Goal: Task Accomplishment & Management: Manage account settings

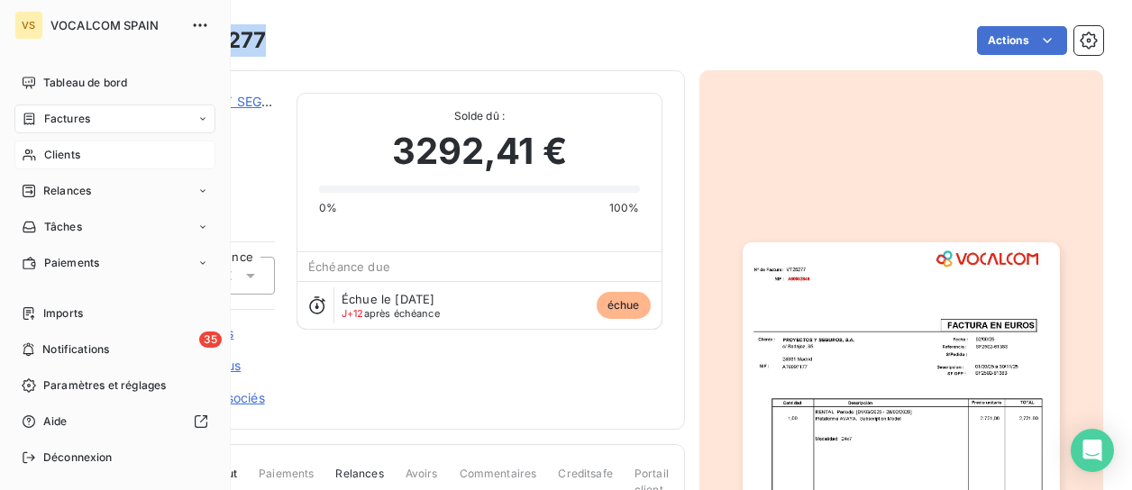
click at [98, 154] on div "Clients" at bounding box center [114, 155] width 201 height 29
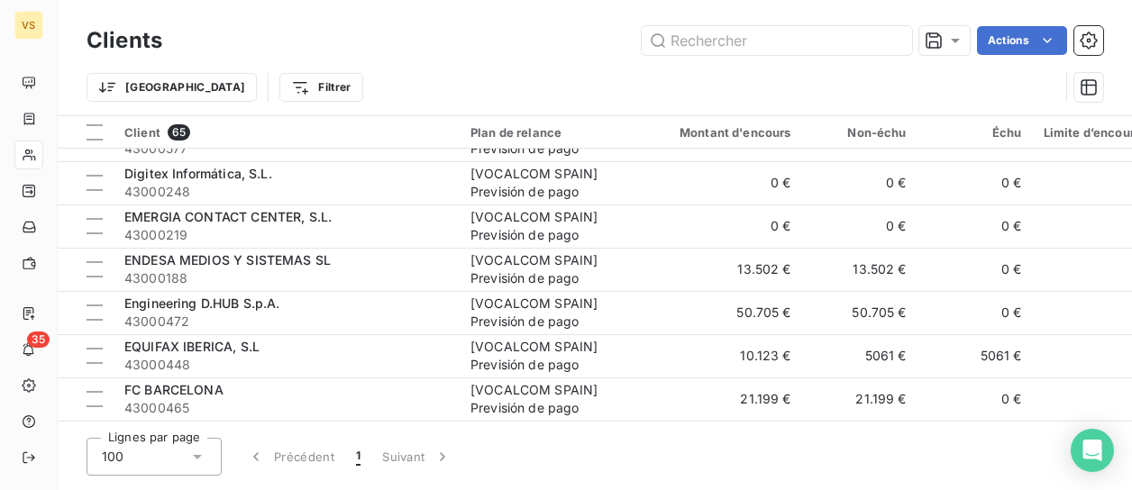
scroll to position [991, 0]
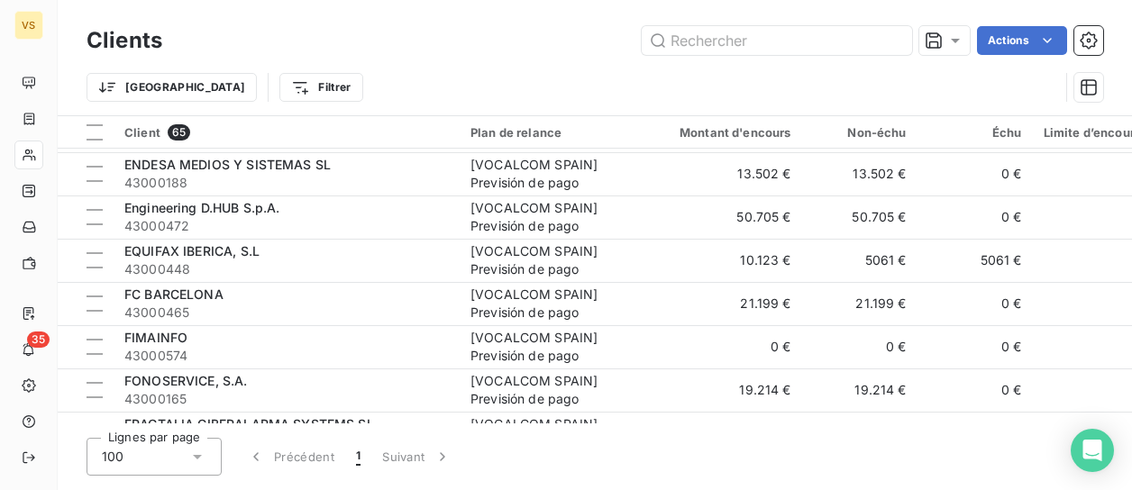
click at [678, 287] on td "21.199 €" at bounding box center [724, 303] width 155 height 43
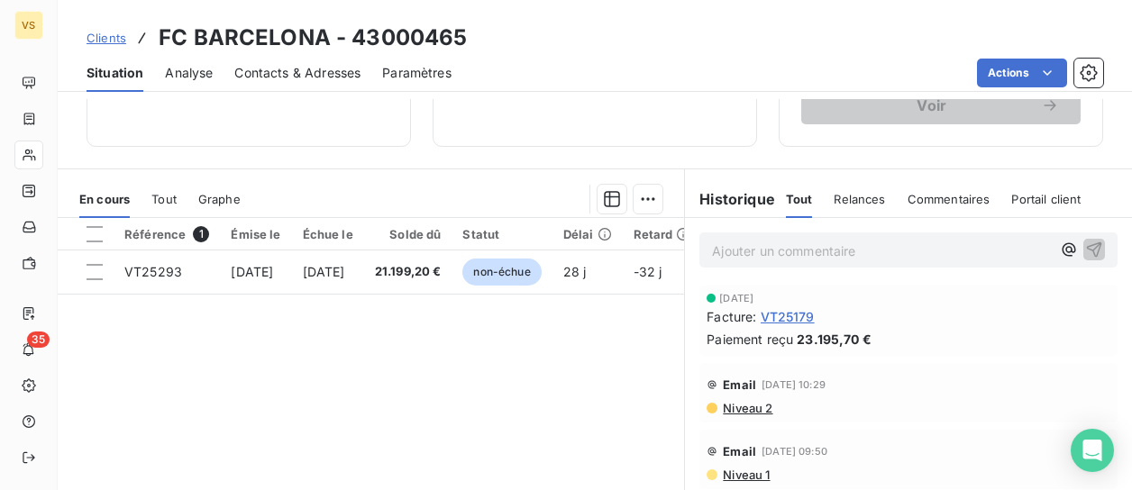
scroll to position [360, 0]
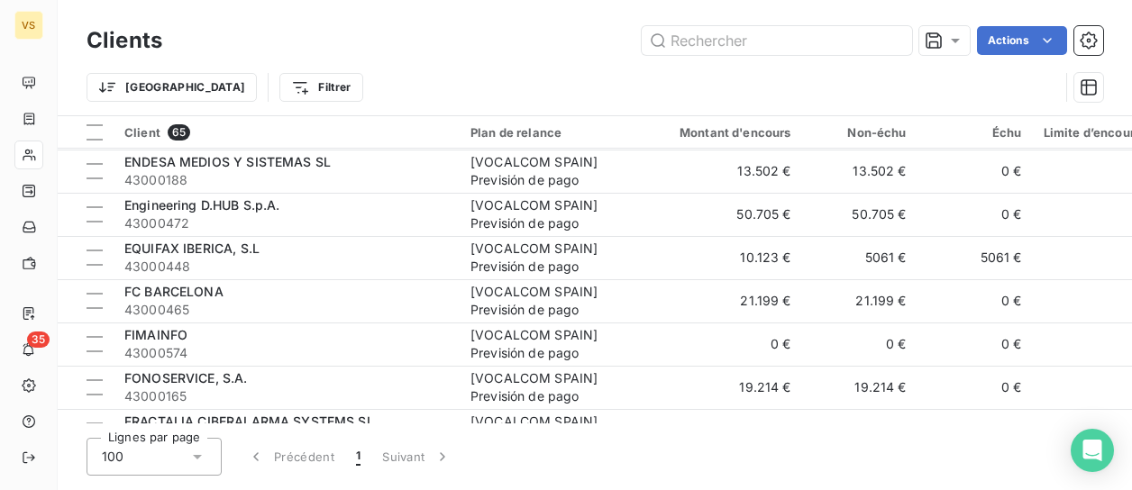
scroll to position [1081, 0]
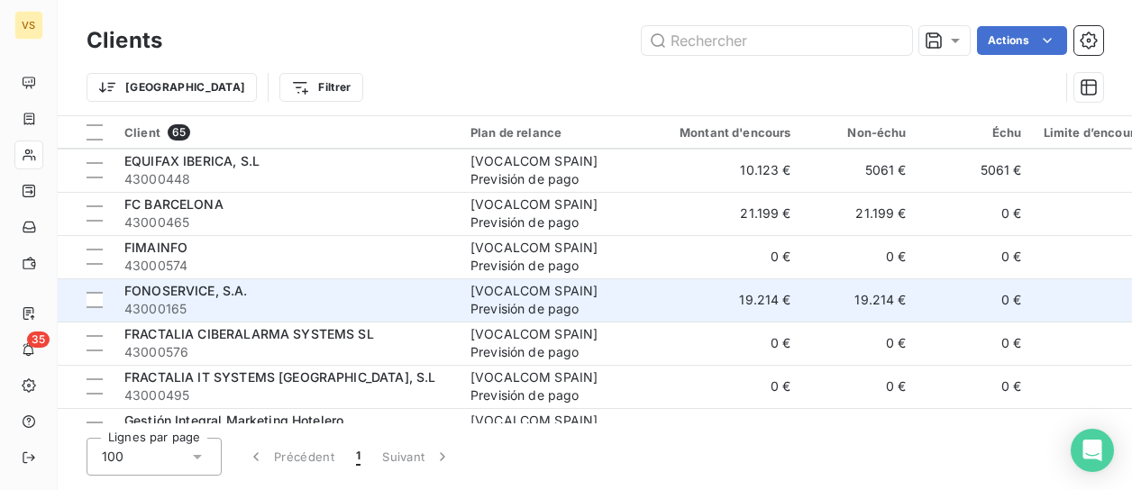
click at [572, 278] on td "[VOCALCOM SPAIN] Previsión de pago" at bounding box center [553, 299] width 187 height 43
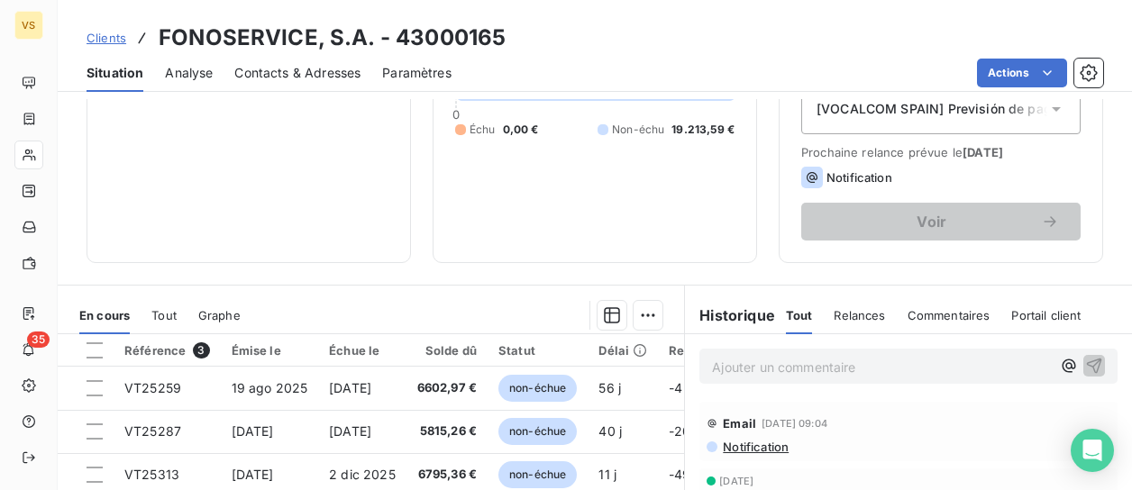
scroll to position [270, 0]
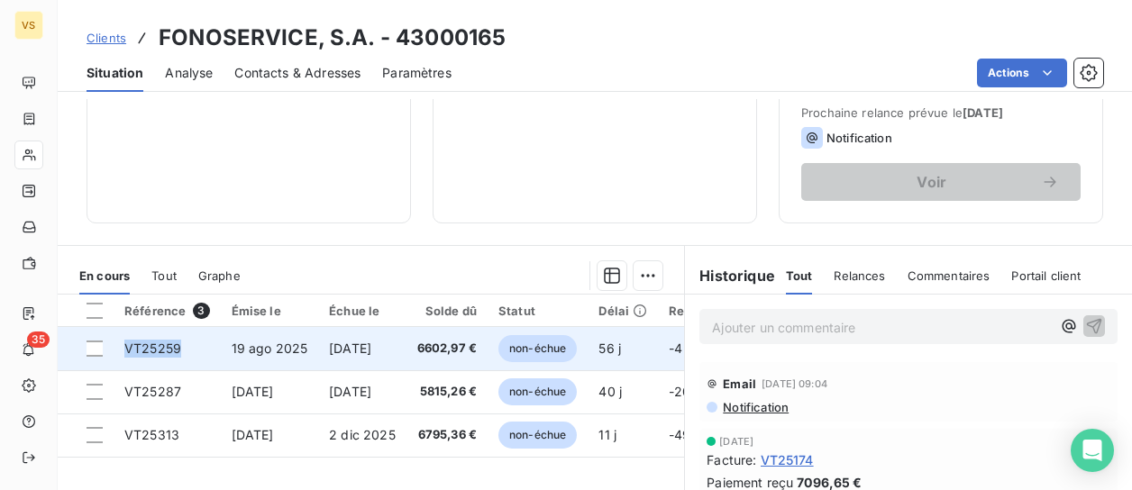
drag, startPoint x: 123, startPoint y: 351, endPoint x: 181, endPoint y: 350, distance: 58.6
click at [181, 350] on td "VT25259" at bounding box center [167, 348] width 107 height 43
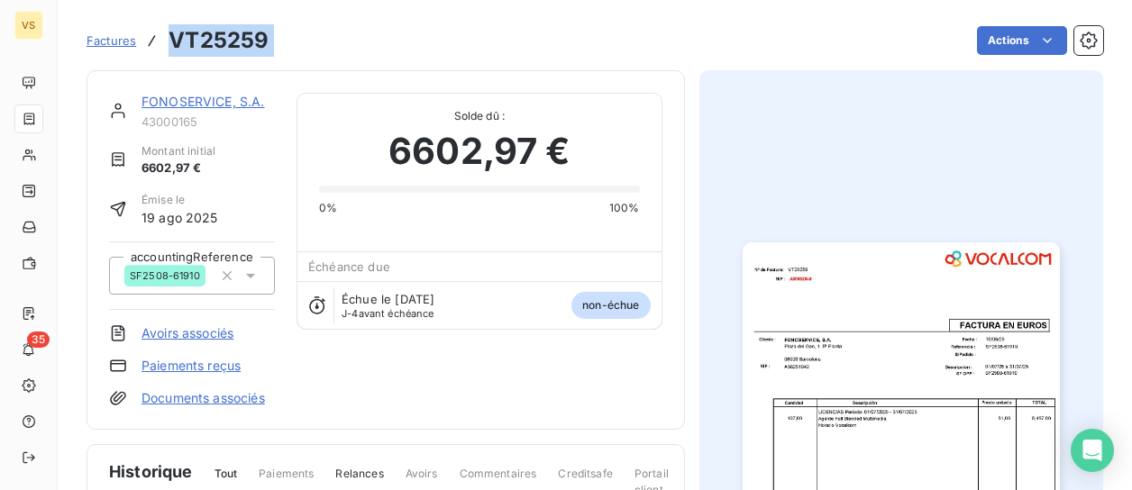
drag, startPoint x: 164, startPoint y: 41, endPoint x: 281, endPoint y: 42, distance: 117.1
click at [281, 42] on div "Factures VT25259 Actions" at bounding box center [595, 41] width 1016 height 38
copy section "VT25259 Actions"
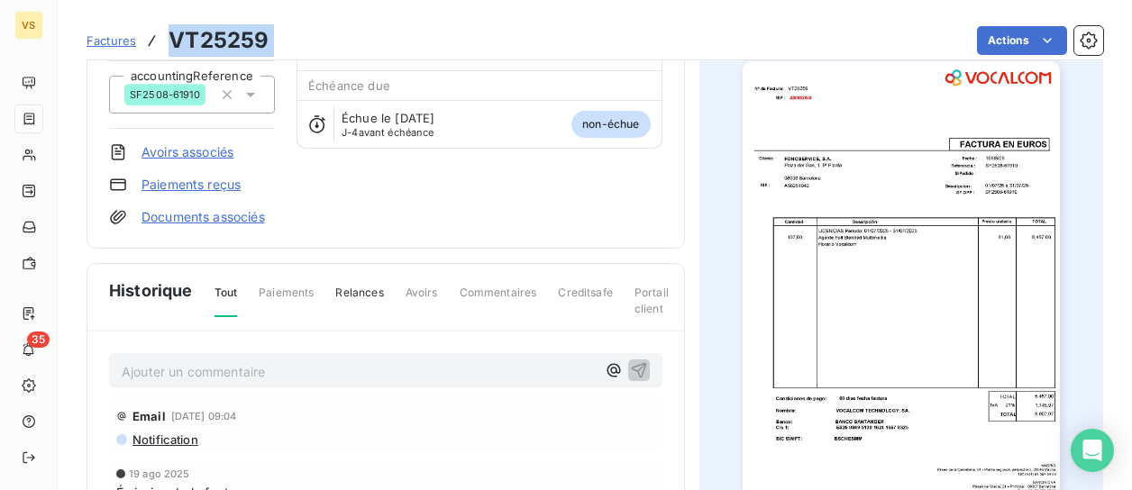
scroll to position [272, 0]
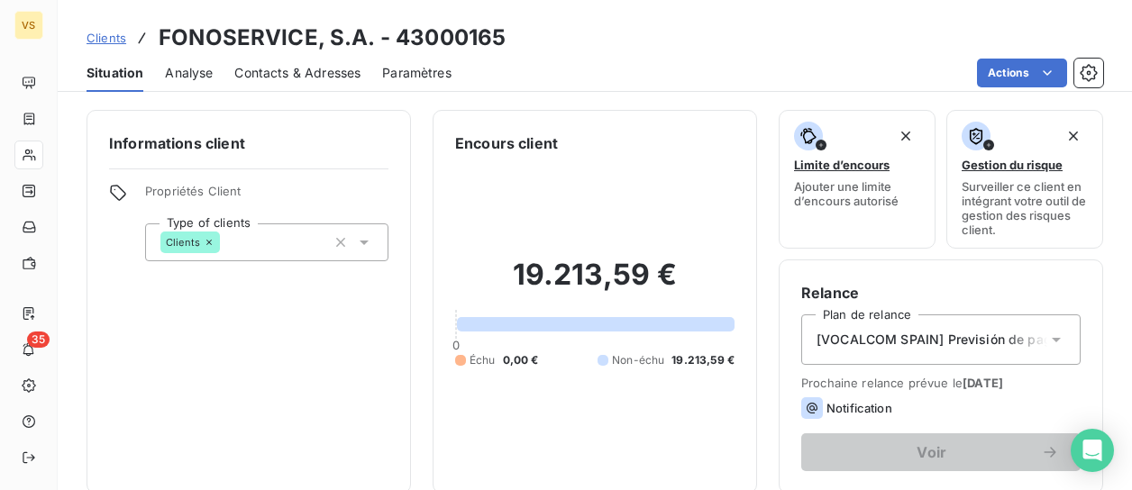
scroll to position [360, 0]
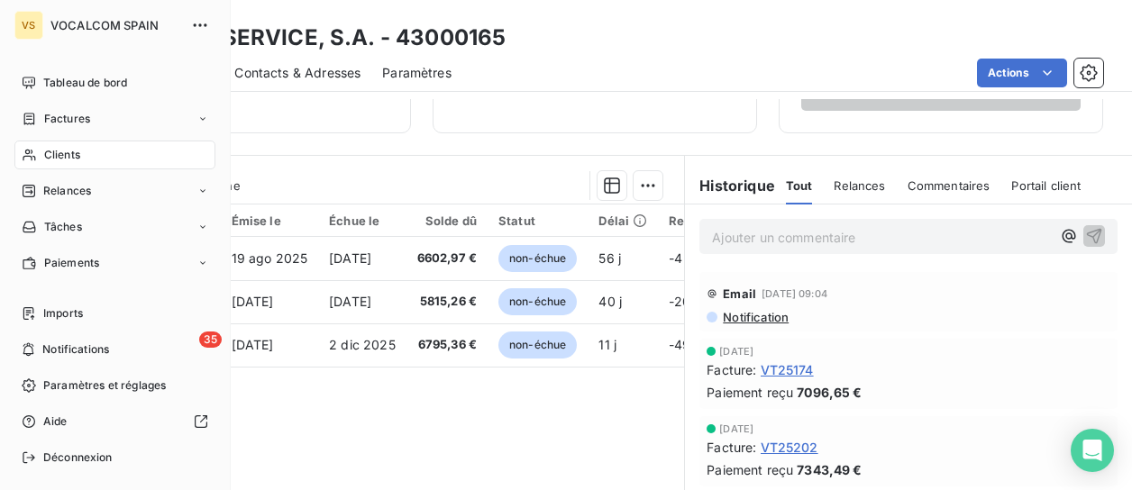
click at [64, 141] on div "Clients" at bounding box center [114, 155] width 201 height 29
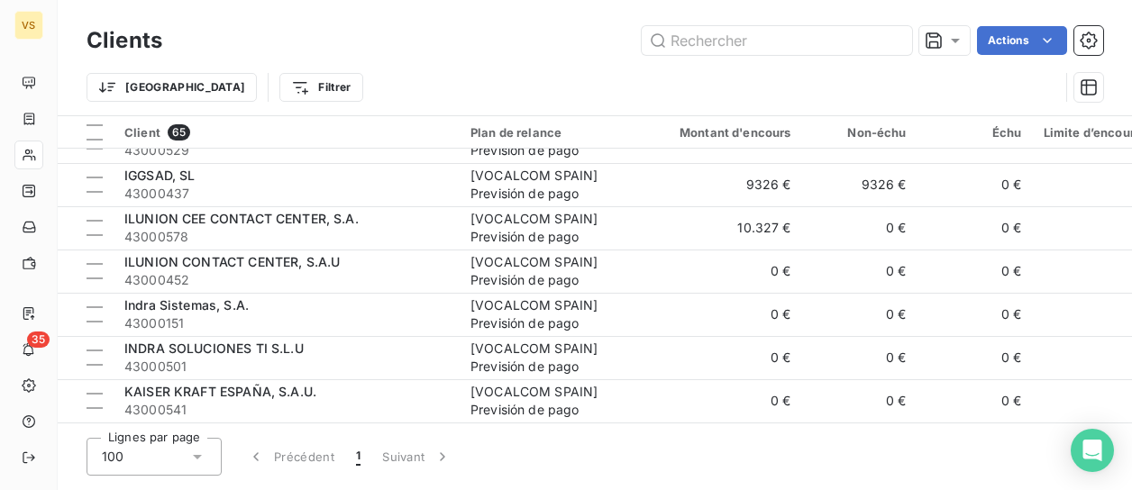
scroll to position [1622, 0]
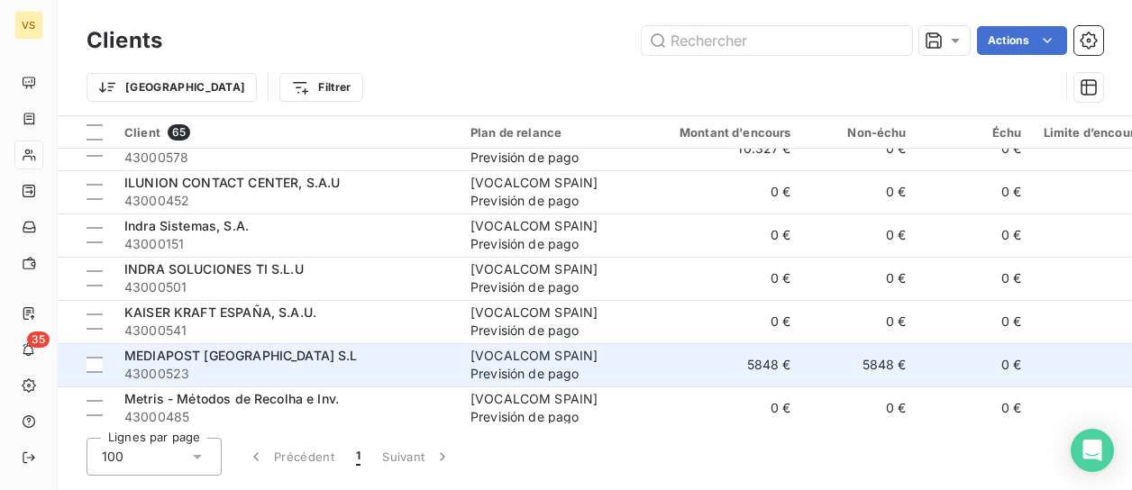
click at [269, 370] on span "43000523" at bounding box center [286, 374] width 324 height 18
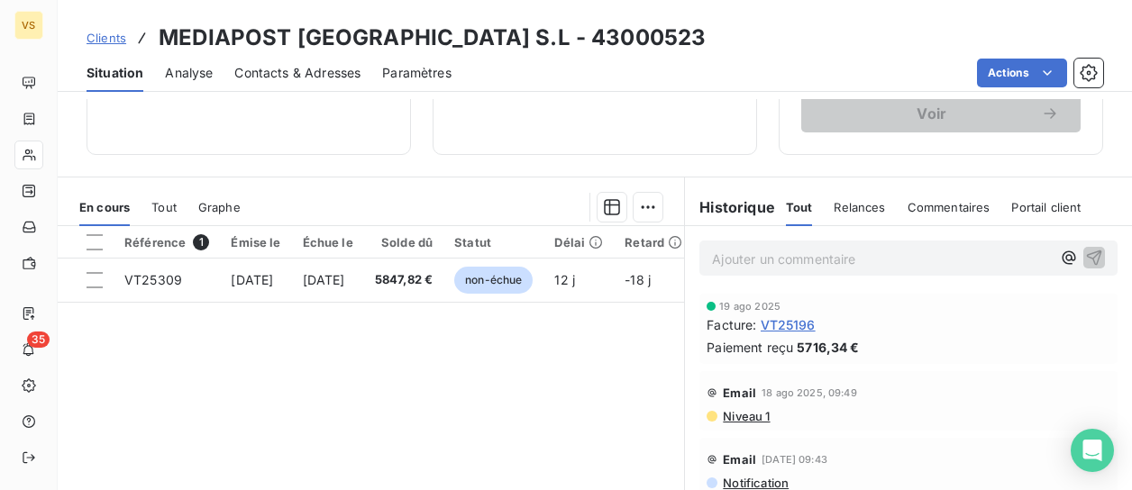
scroll to position [360, 0]
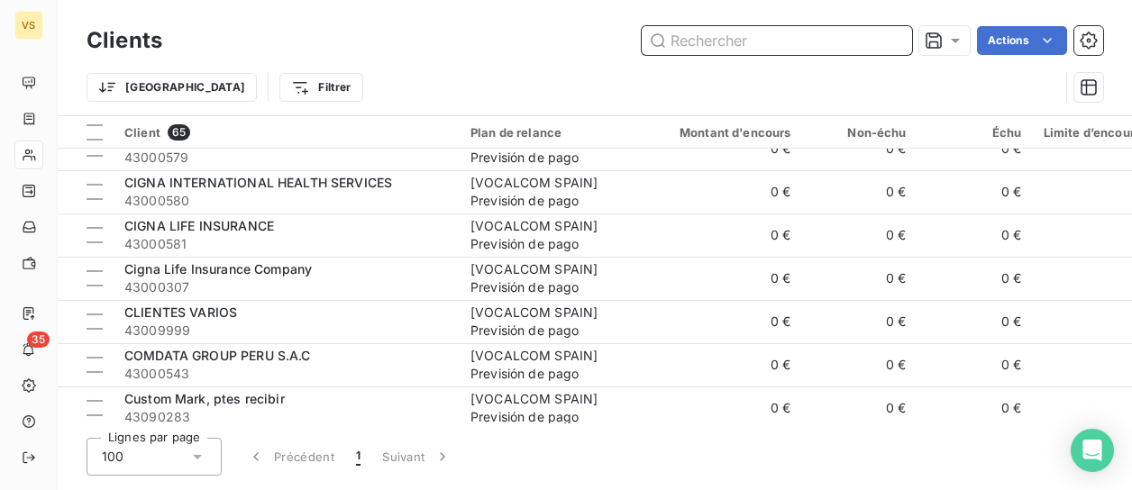
scroll to position [811, 0]
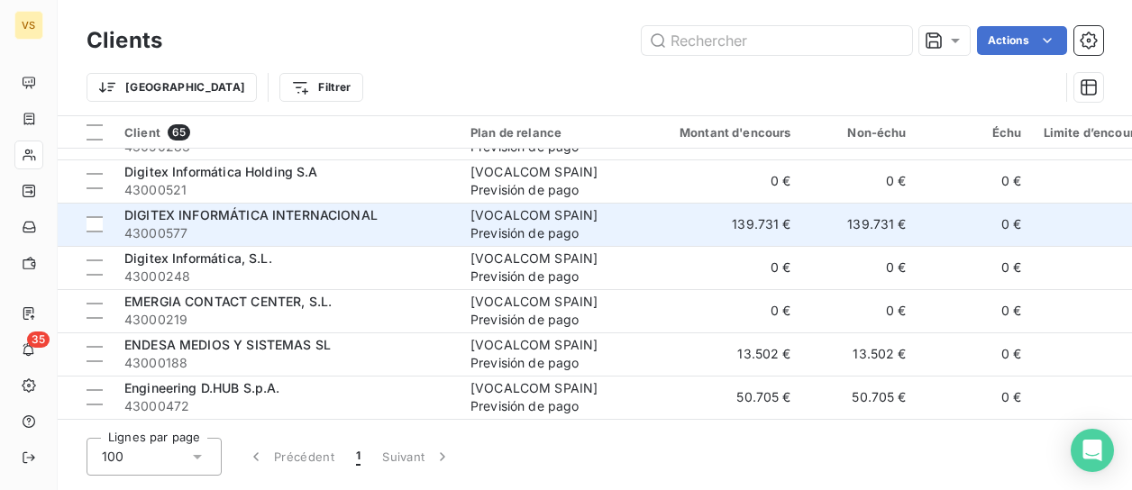
click at [589, 235] on div "[VOCALCOM SPAIN] Previsión de pago" at bounding box center [553, 224] width 166 height 36
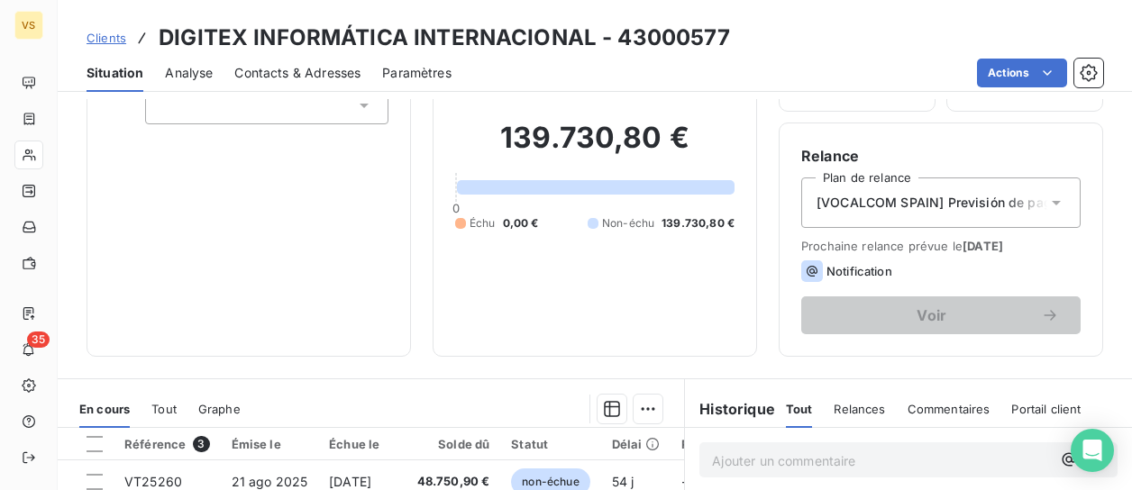
scroll to position [360, 0]
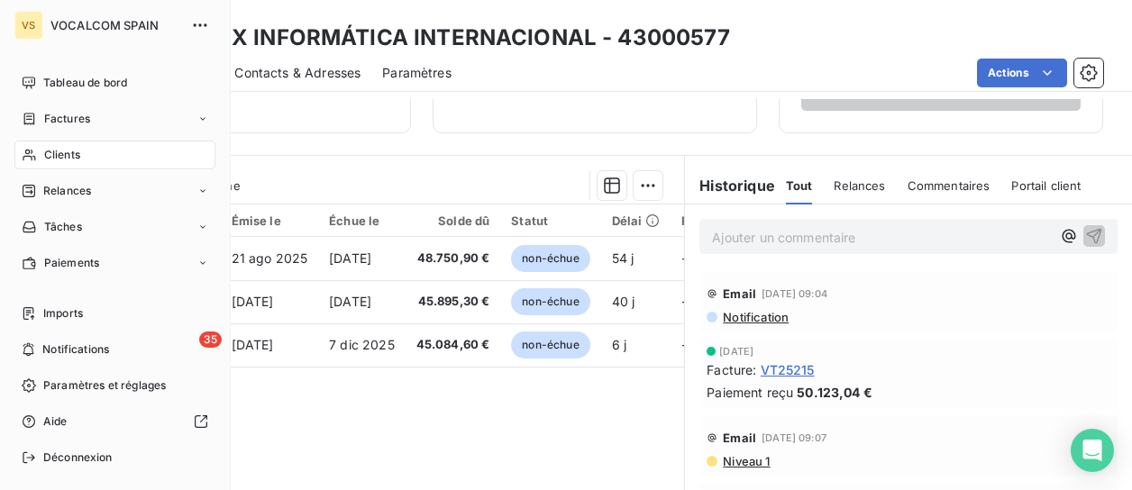
click at [54, 142] on div "Clients" at bounding box center [114, 155] width 201 height 29
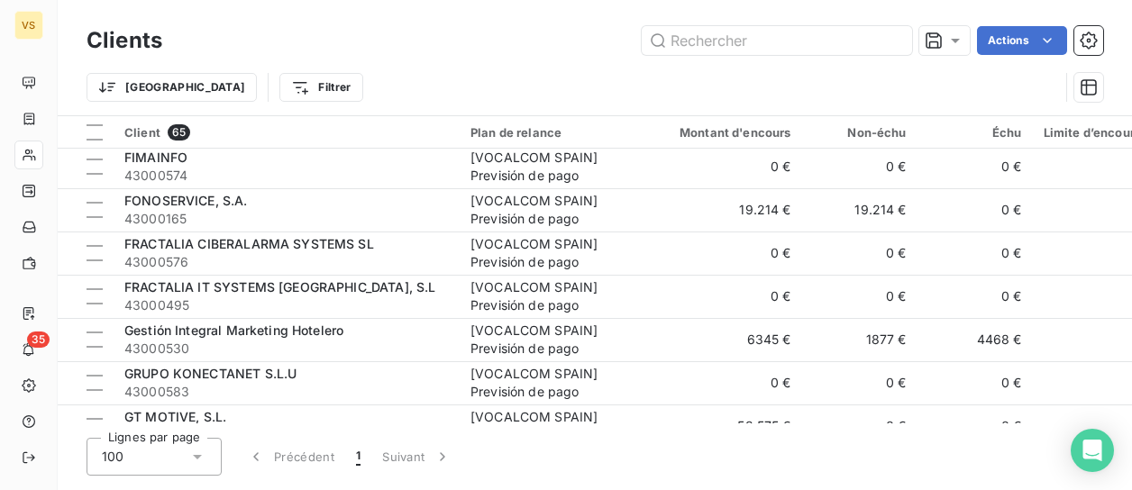
scroll to position [1262, 0]
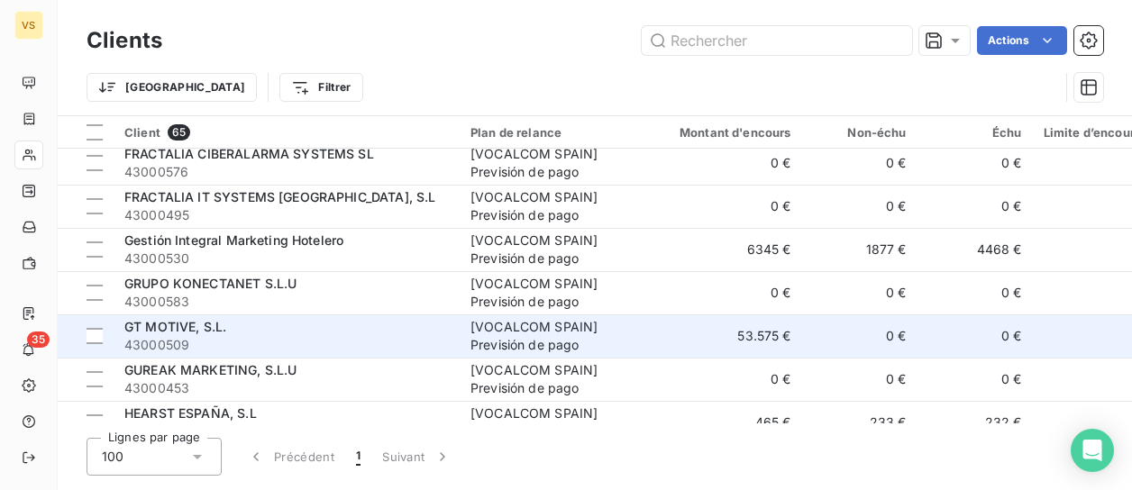
click at [531, 333] on div "[VOCALCOM SPAIN] Previsión de pago" at bounding box center [553, 336] width 166 height 36
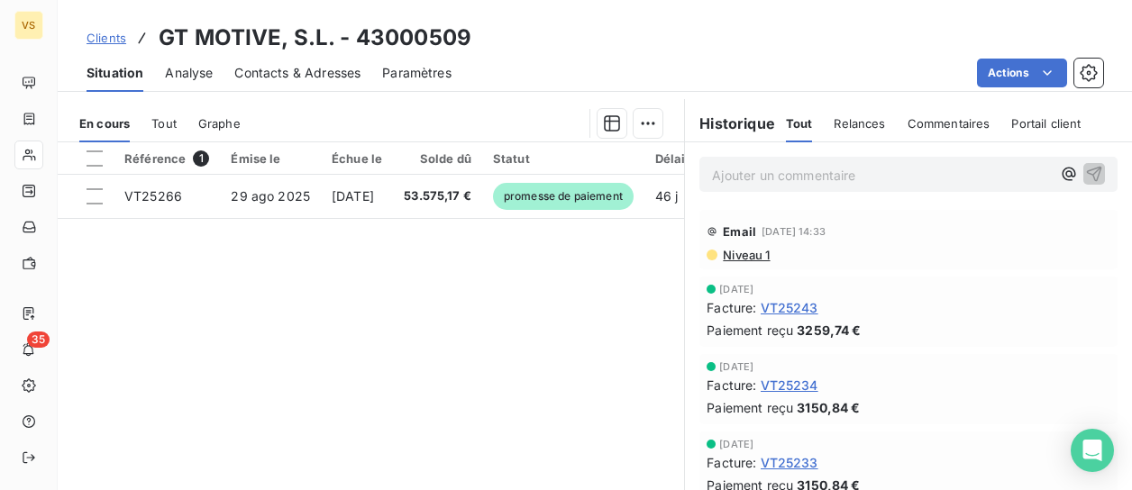
scroll to position [360, 0]
click at [636, 125] on html "VS 35 Clients GT MOTIVE, S.L. - 43000509 Situation Analyse Contacts & Adresses …" at bounding box center [566, 245] width 1132 height 490
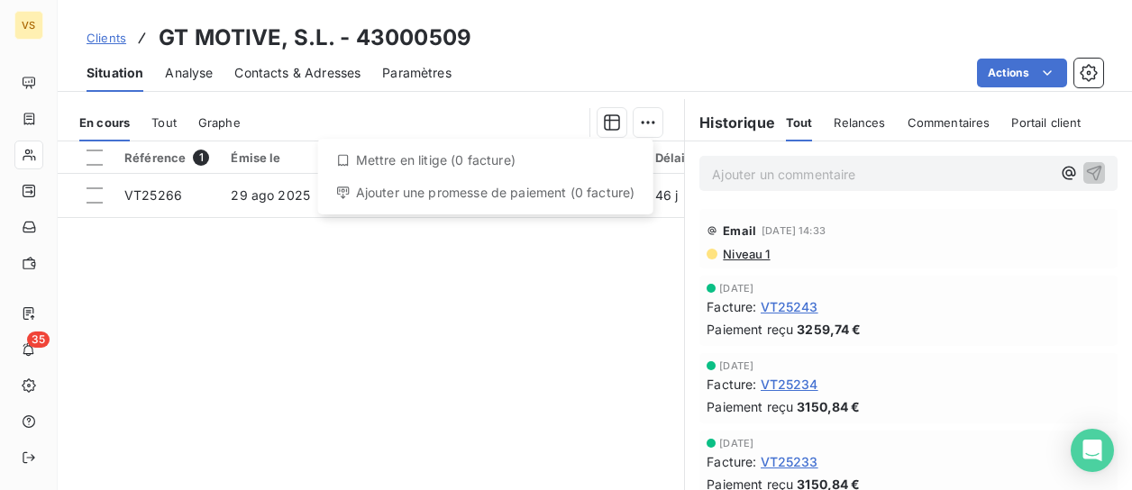
click at [178, 300] on html "VS 35 Clients GT MOTIVE, S.L. - 43000509 Situation Analyse Contacts & Adresses …" at bounding box center [566, 245] width 1132 height 490
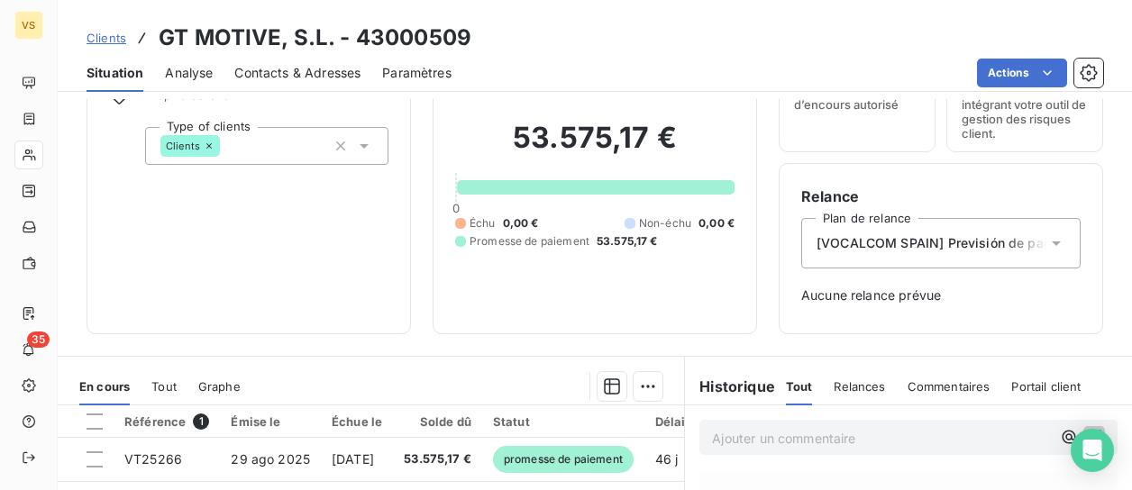
scroll to position [90, 0]
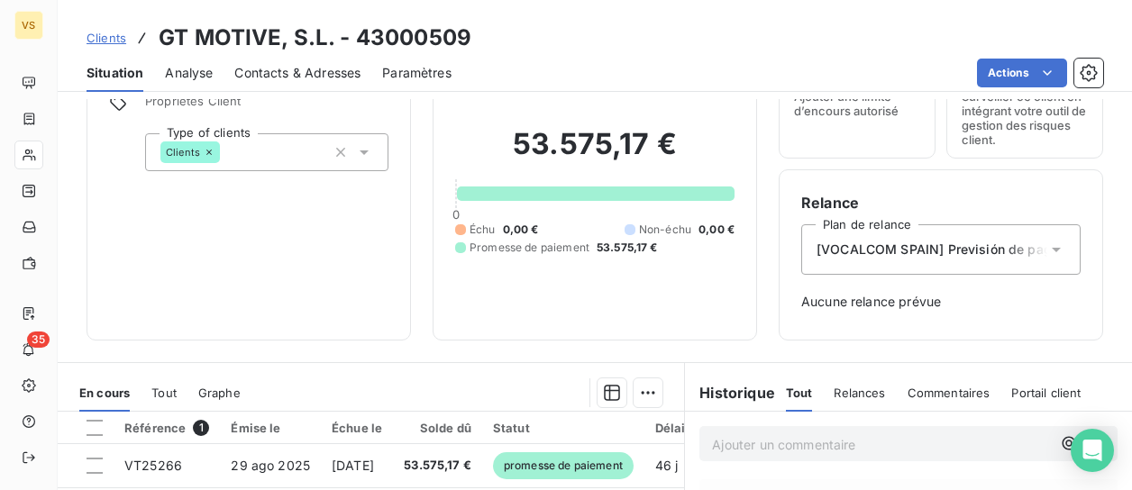
click at [941, 389] on span "Commentaires" at bounding box center [948, 393] width 83 height 14
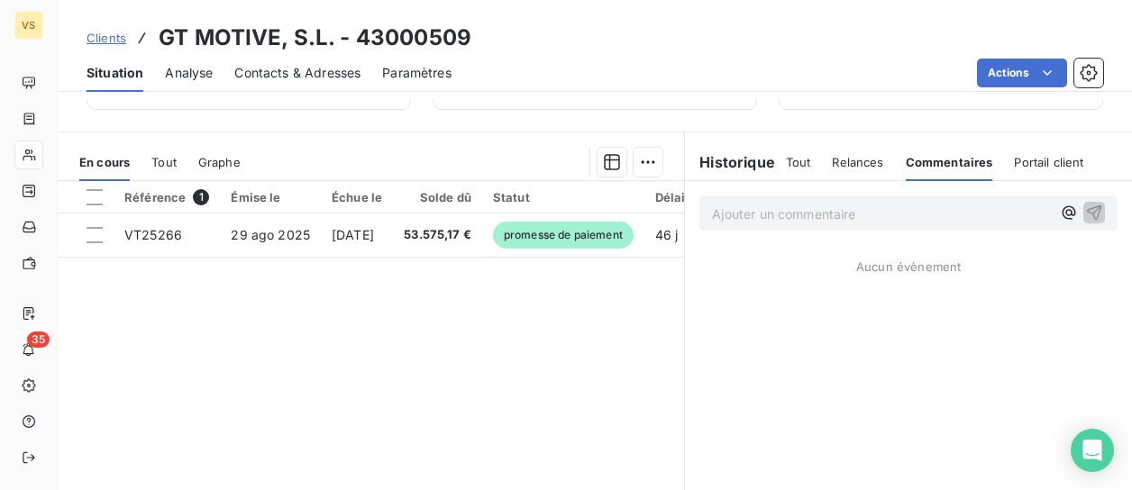
scroll to position [360, 0]
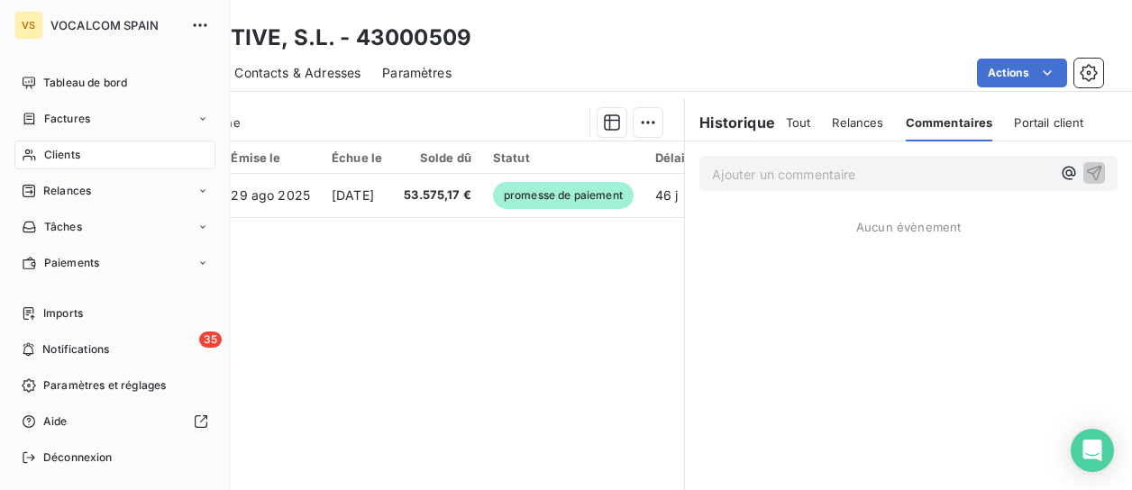
click at [58, 159] on span "Clients" at bounding box center [62, 155] width 36 height 16
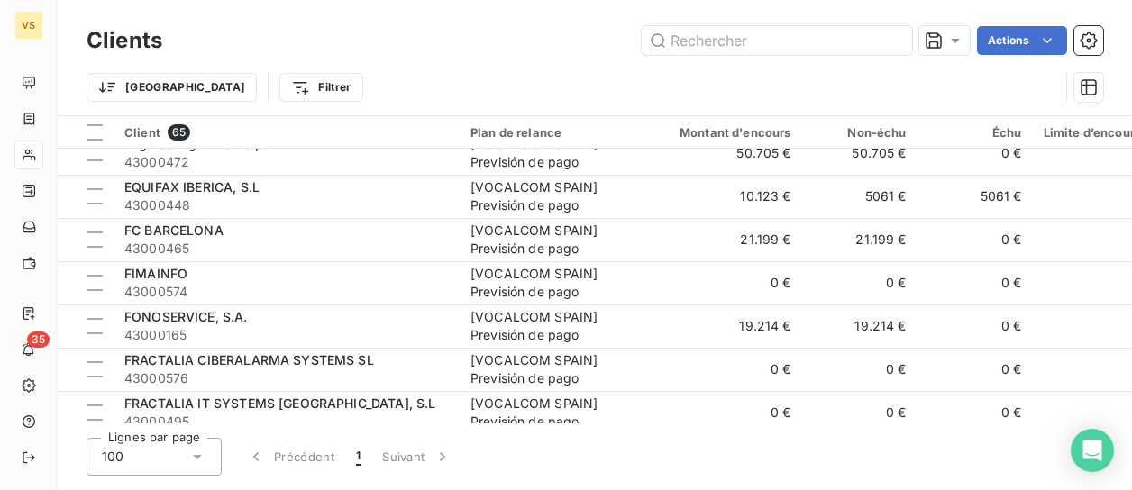
scroll to position [1081, 0]
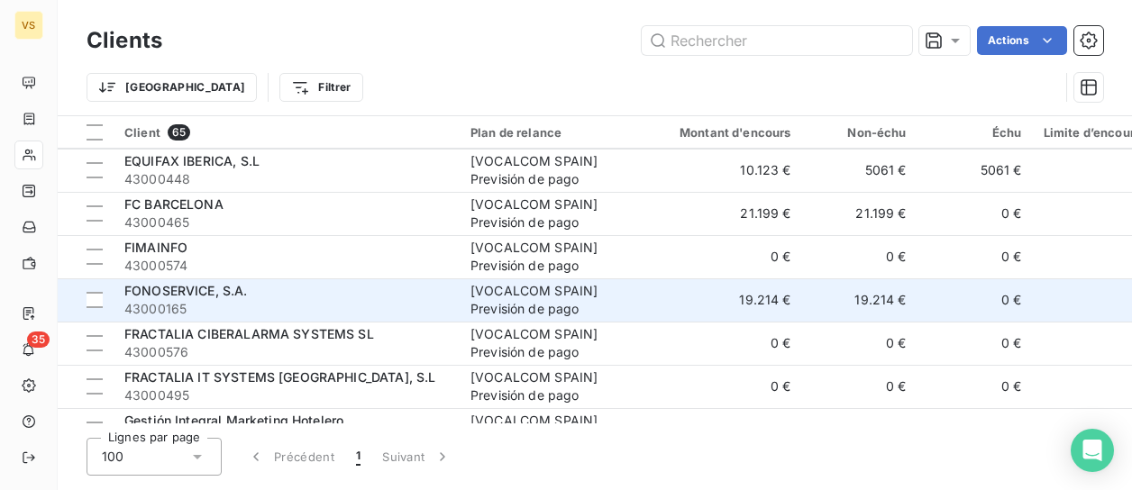
click at [267, 280] on td "FONOSERVICE, S.A. 43000165" at bounding box center [287, 299] width 346 height 43
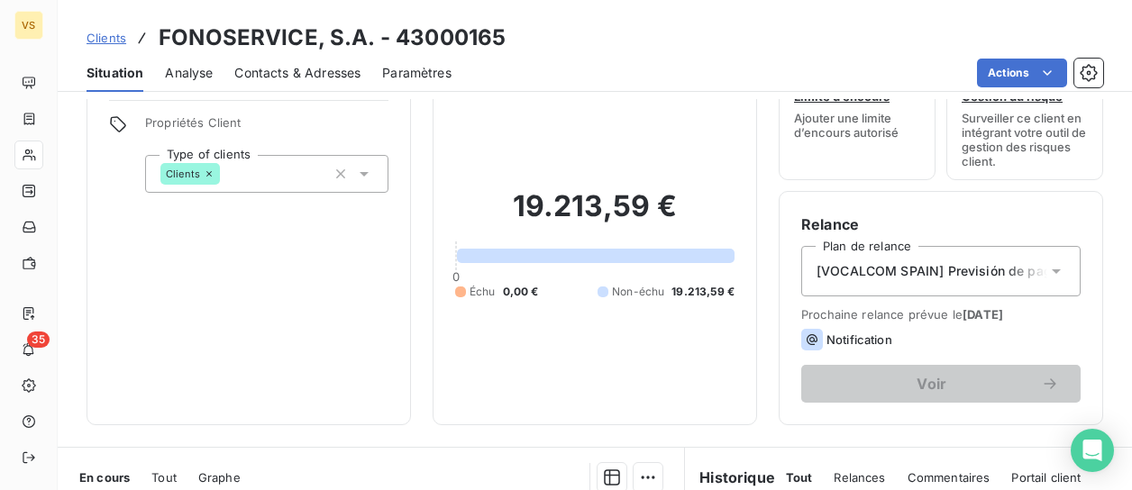
scroll to position [270, 0]
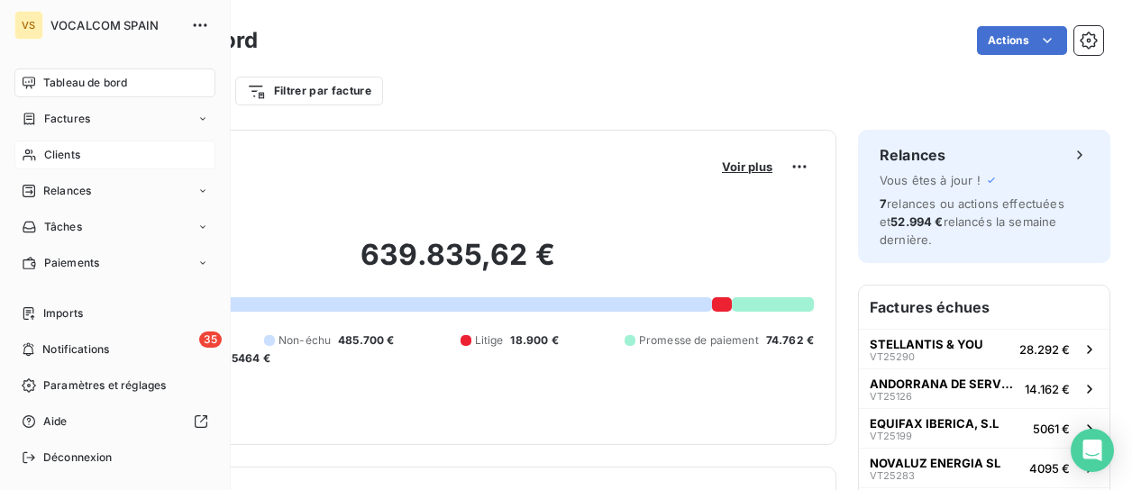
click at [39, 150] on div "Clients" at bounding box center [114, 155] width 201 height 29
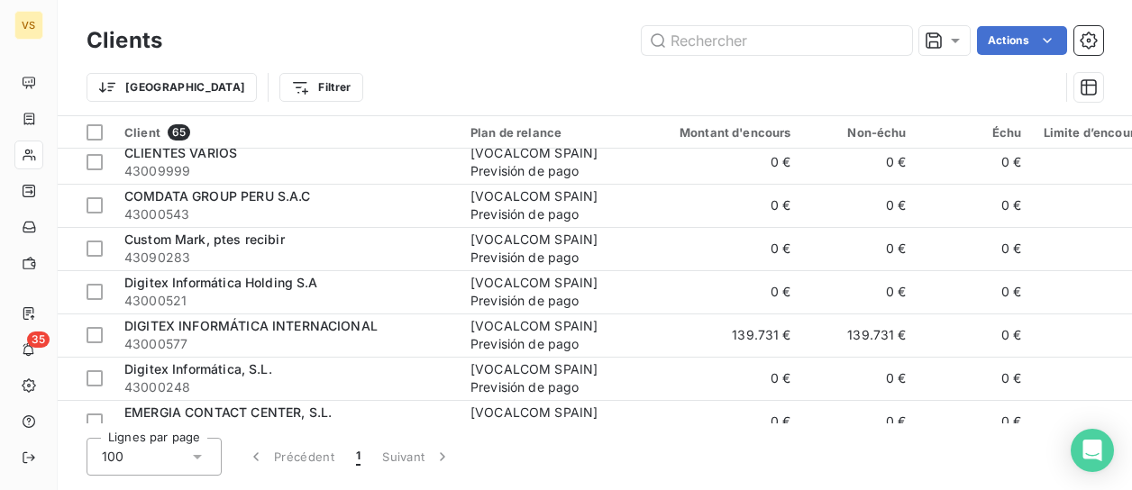
scroll to position [721, 0]
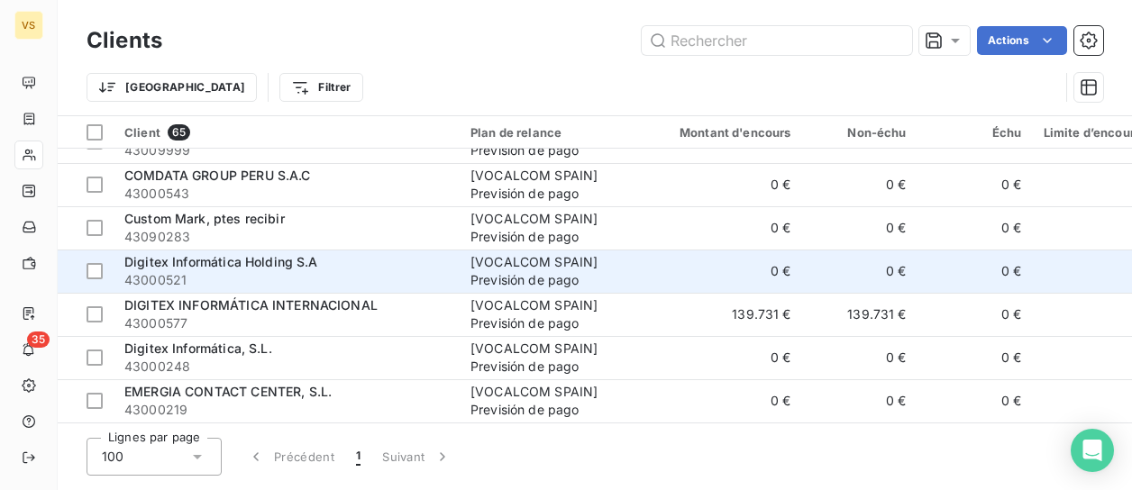
click at [262, 268] on span "Digitex Informática Holding S.A" at bounding box center [221, 261] width 194 height 15
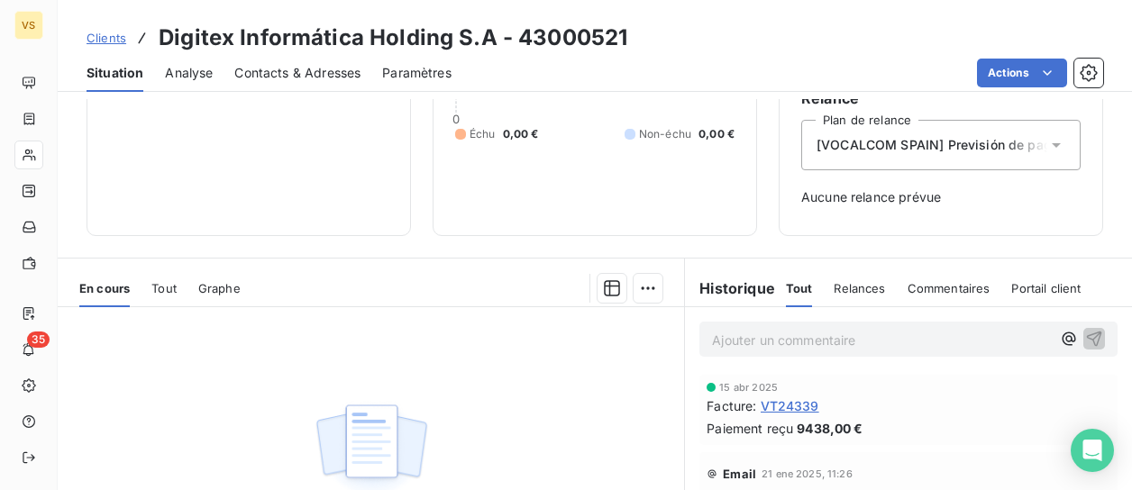
scroll to position [180, 0]
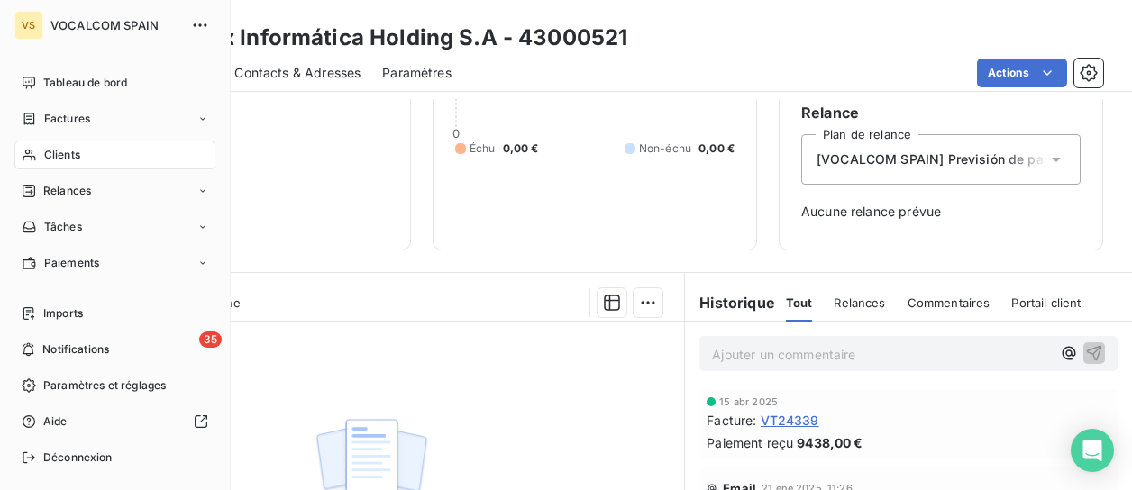
click at [50, 153] on span "Clients" at bounding box center [62, 155] width 36 height 16
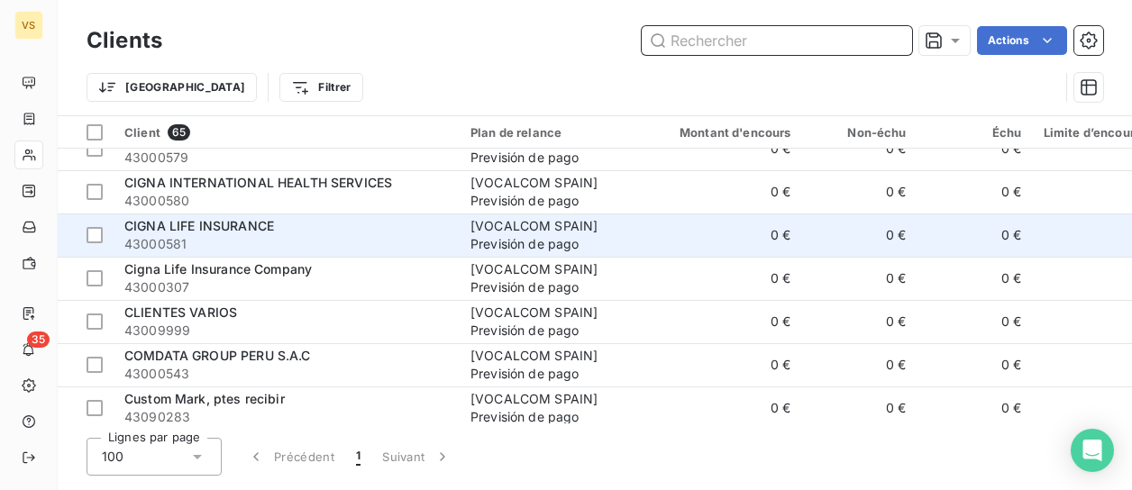
scroll to position [721, 0]
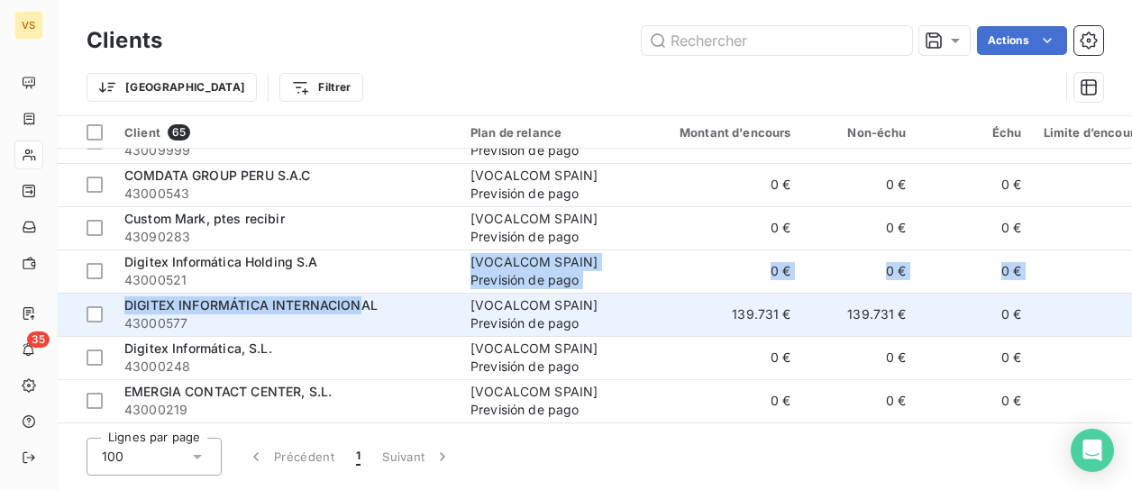
drag, startPoint x: 383, startPoint y: 275, endPoint x: 362, endPoint y: 295, distance: 28.7
click at [346, 297] on span "DIGITEX INFORMÁTICA INTERNACIONAL" at bounding box center [250, 304] width 253 height 15
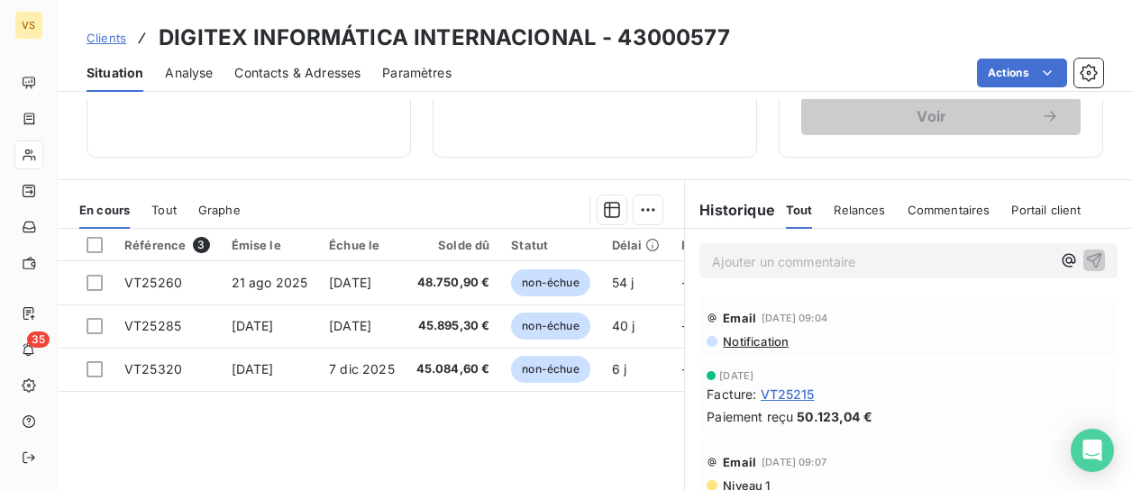
scroll to position [360, 0]
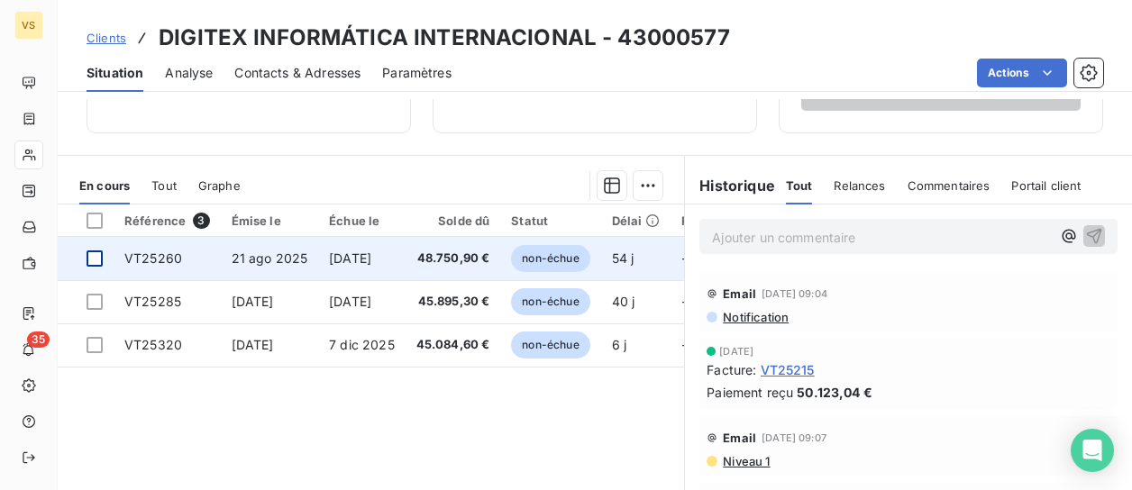
click at [98, 257] on div at bounding box center [95, 259] width 16 height 16
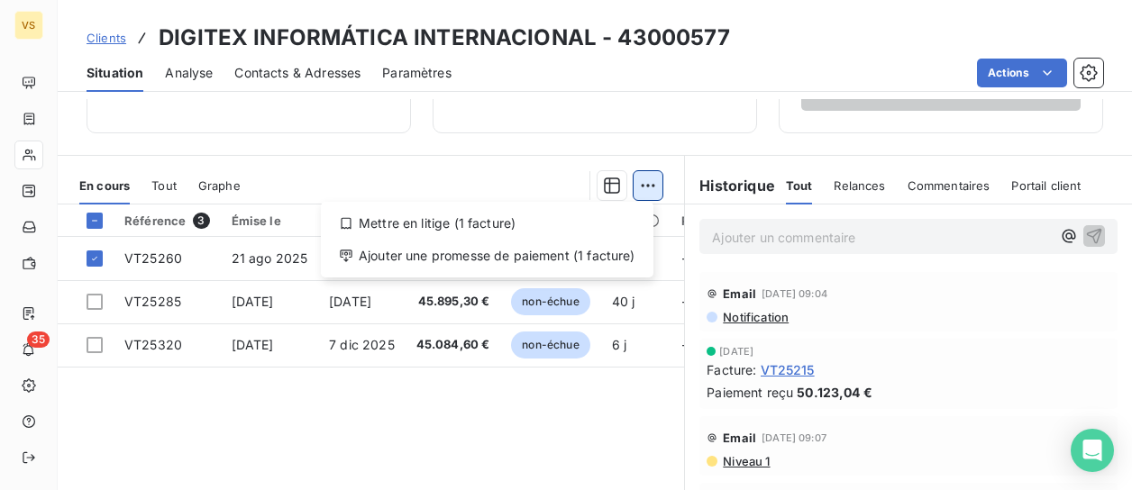
click at [642, 183] on html "VS 35 Clients DIGITEX INFORMÁTICA INTERNACIONAL - 43000577 Situation Analyse Co…" at bounding box center [566, 245] width 1132 height 490
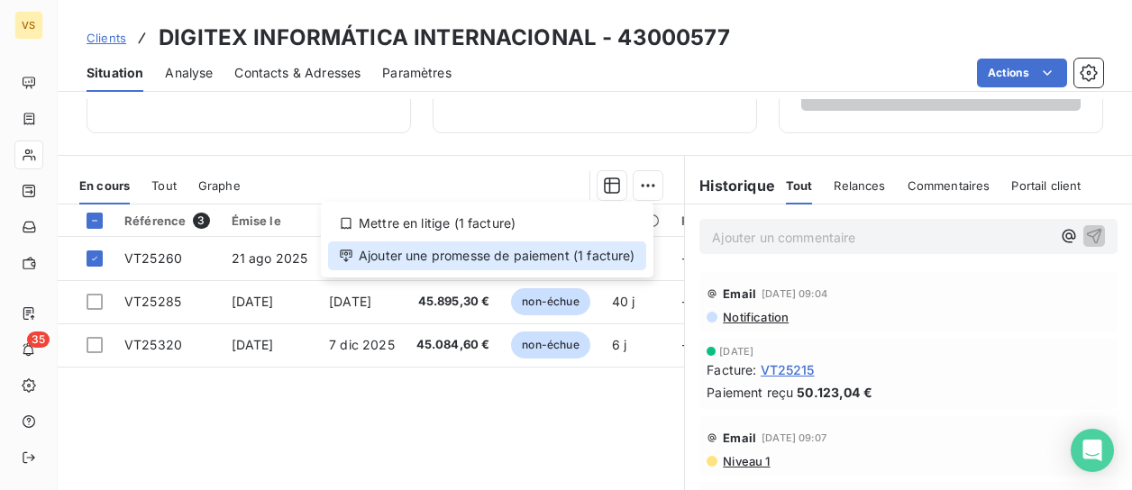
click at [478, 247] on div "Ajouter une promesse de paiement (1 facture)" at bounding box center [487, 255] width 318 height 29
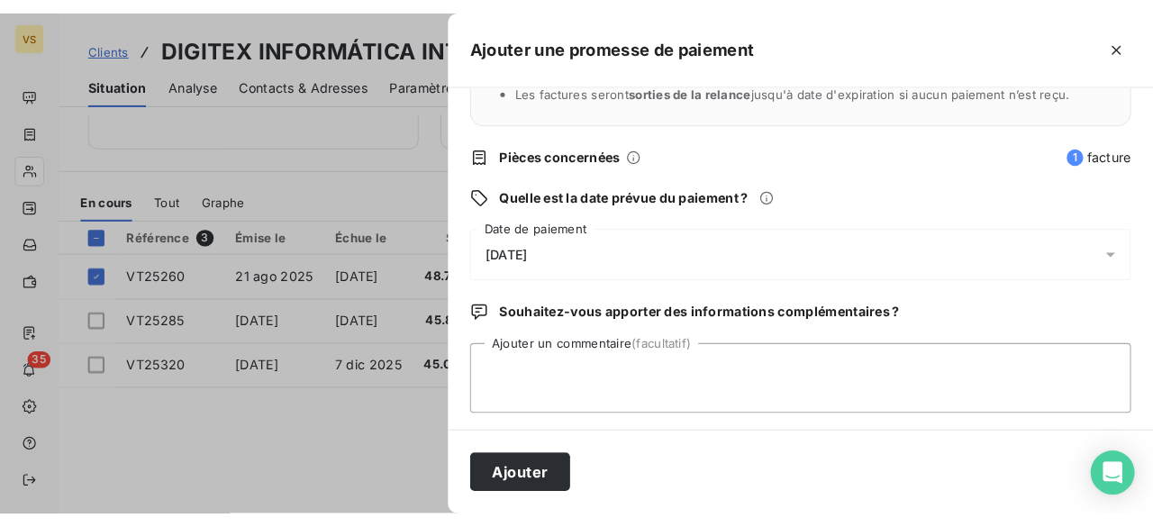
scroll to position [195, 0]
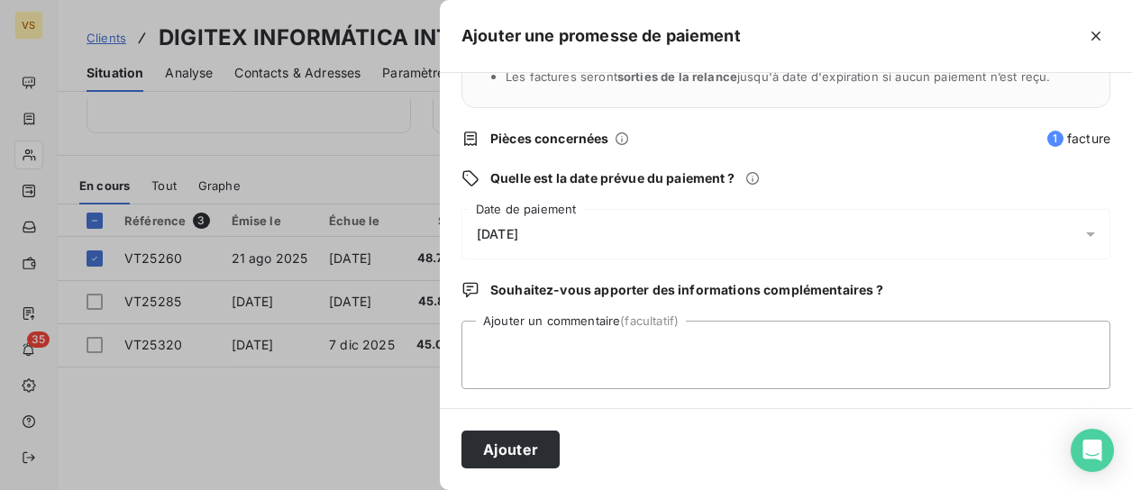
click at [1081, 233] on icon at bounding box center [1090, 234] width 18 height 18
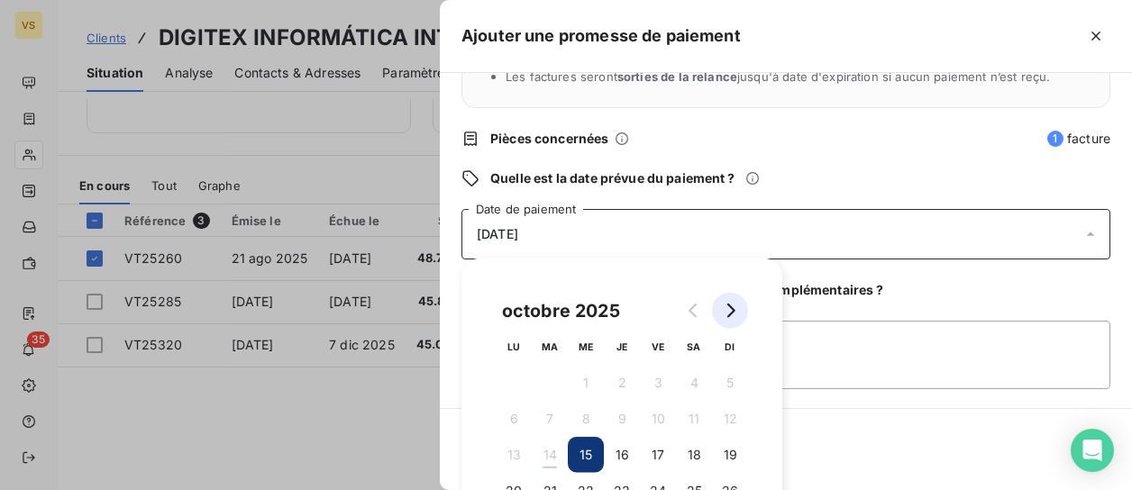
click at [724, 302] on button "Go to next month" at bounding box center [730, 311] width 36 height 36
click at [697, 484] on button "22" at bounding box center [694, 491] width 36 height 36
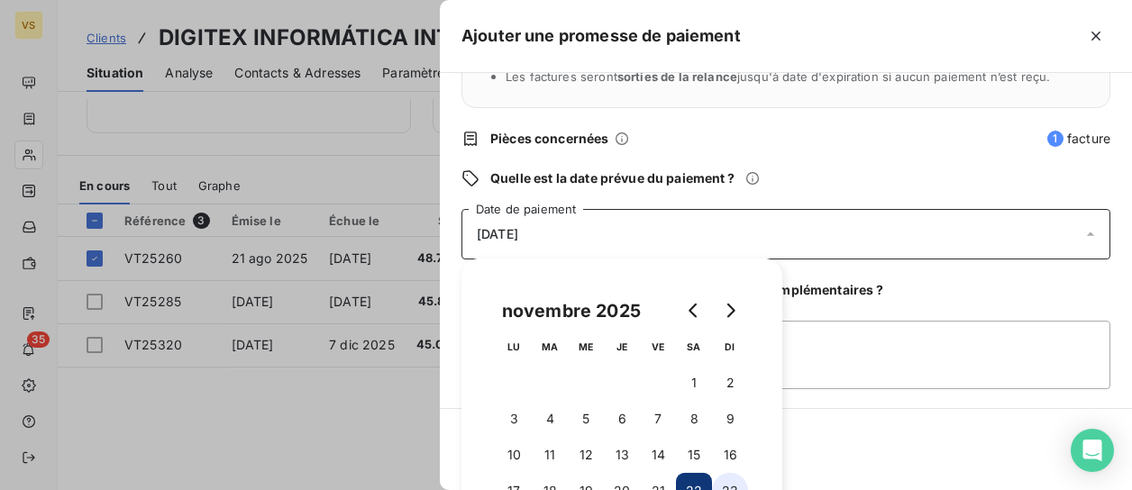
click at [735, 488] on button "23" at bounding box center [730, 491] width 36 height 36
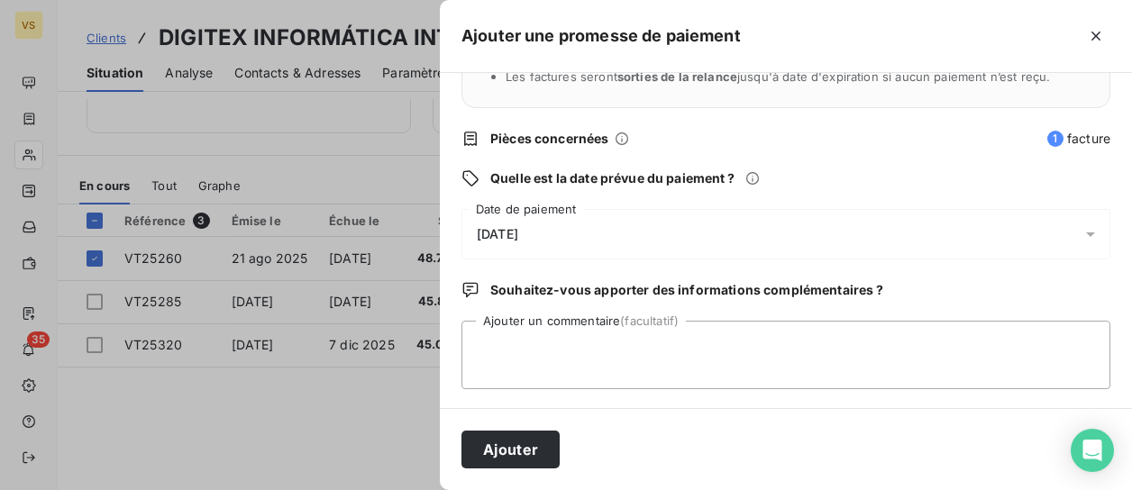
click at [849, 419] on div "Ajouter" at bounding box center [786, 449] width 692 height 82
click at [493, 238] on span "23/11/2025" at bounding box center [497, 234] width 41 height 14
click at [870, 421] on div "Ajouter" at bounding box center [786, 449] width 692 height 82
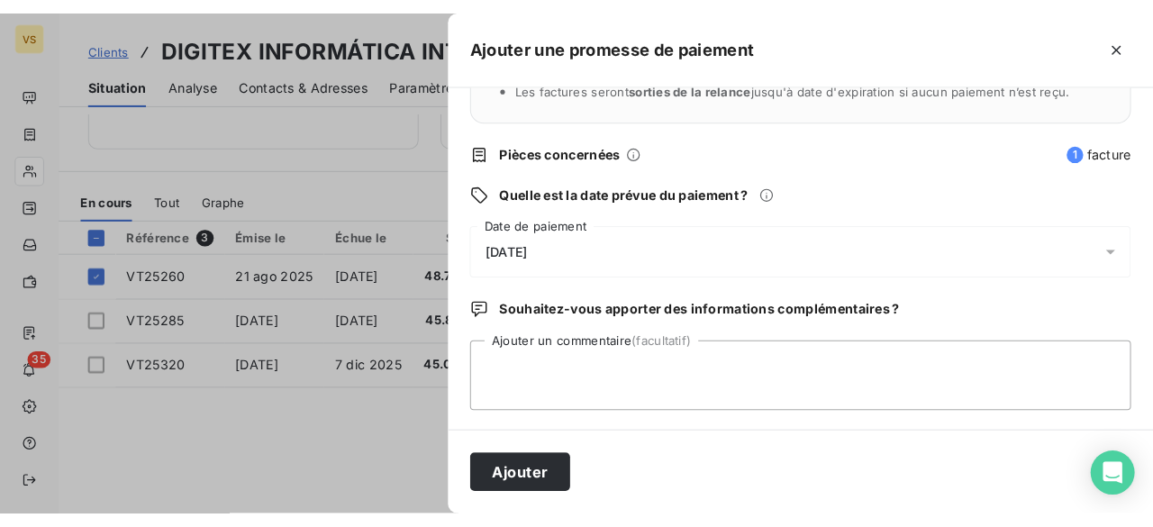
scroll to position [158, 0]
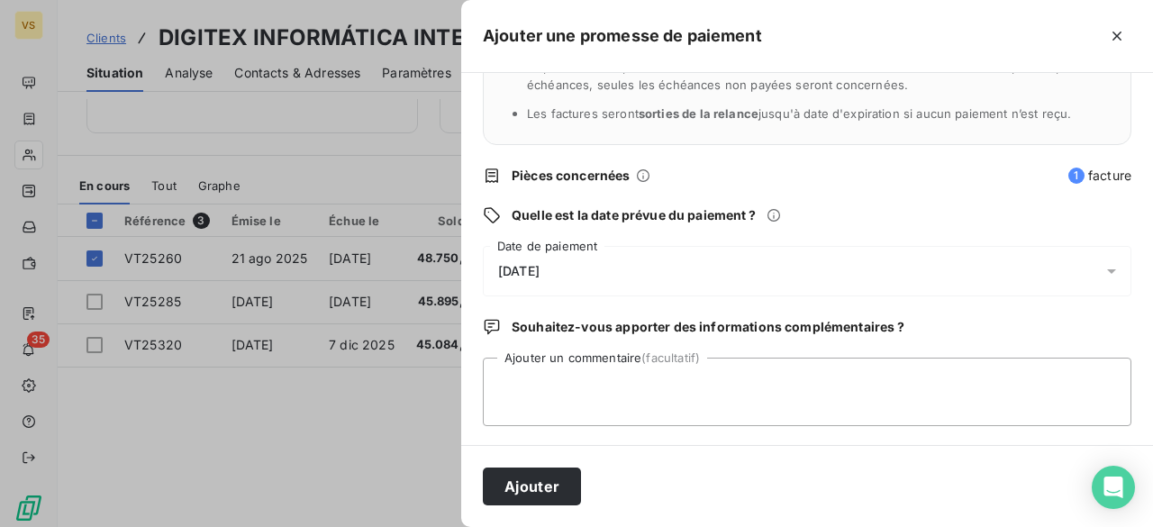
click at [1103, 273] on icon at bounding box center [1112, 271] width 18 height 18
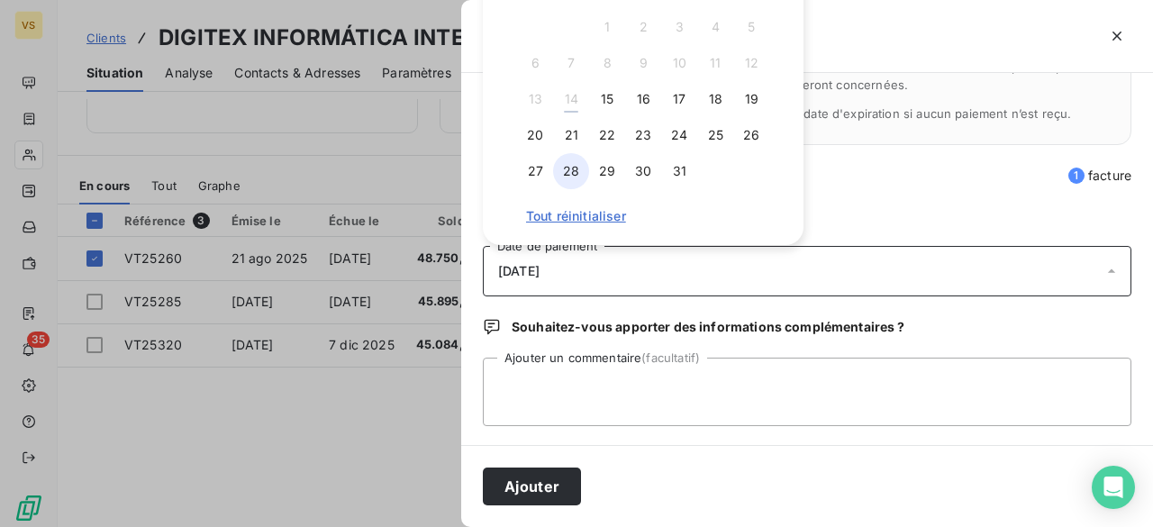
click at [564, 178] on button "28" at bounding box center [571, 171] width 36 height 36
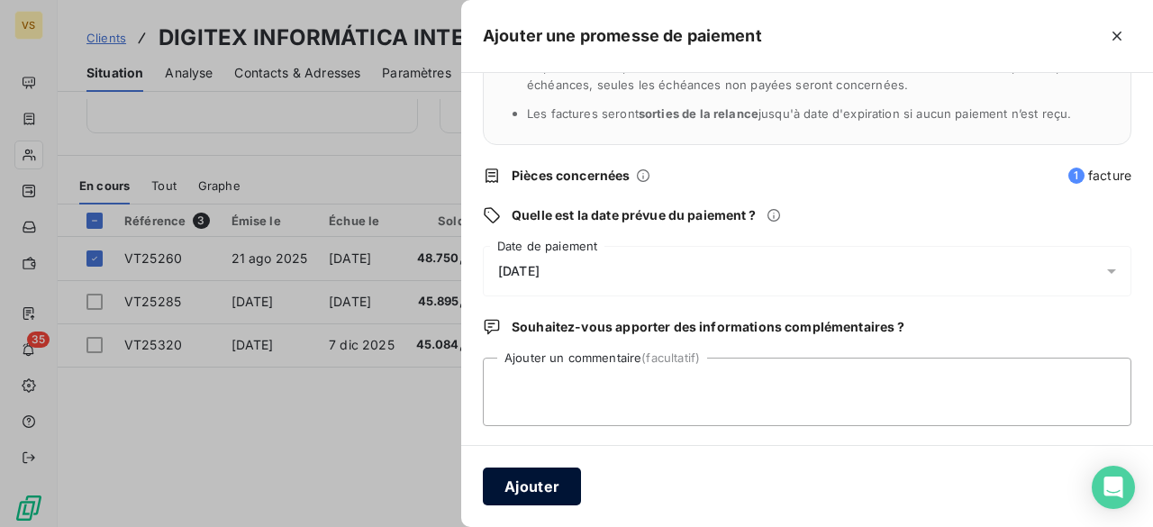
click at [509, 482] on button "Ajouter" at bounding box center [532, 487] width 98 height 38
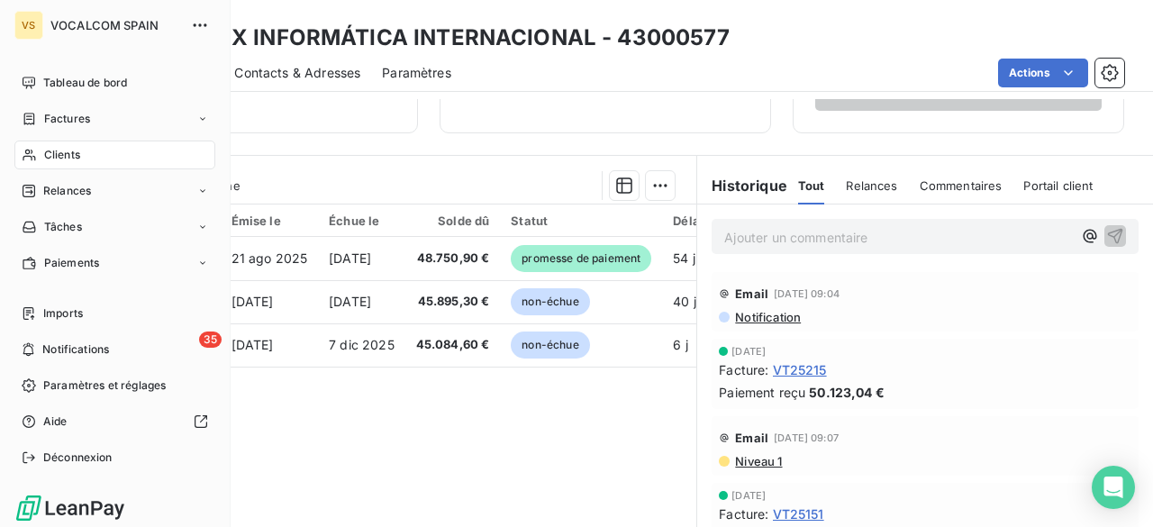
click at [86, 150] on div "Clients" at bounding box center [114, 155] width 201 height 29
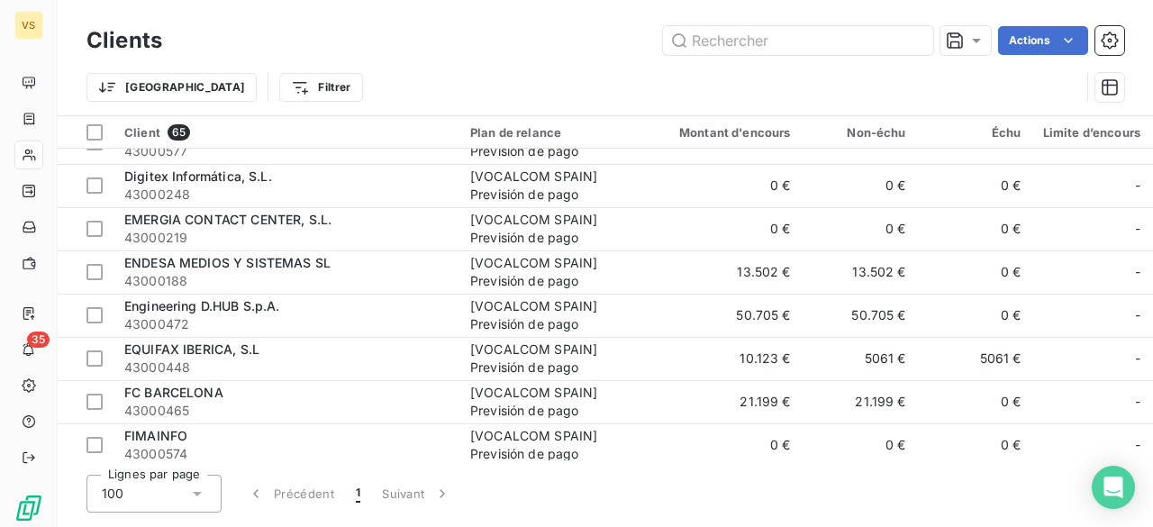
scroll to position [901, 0]
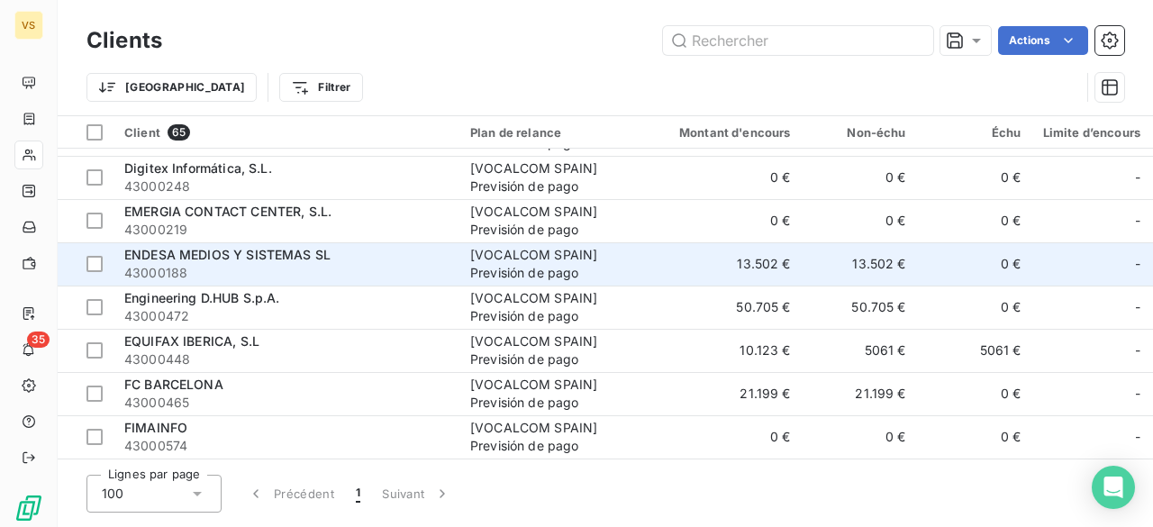
click at [539, 253] on div "[VOCALCOM SPAIN] Previsión de pago" at bounding box center [553, 264] width 166 height 36
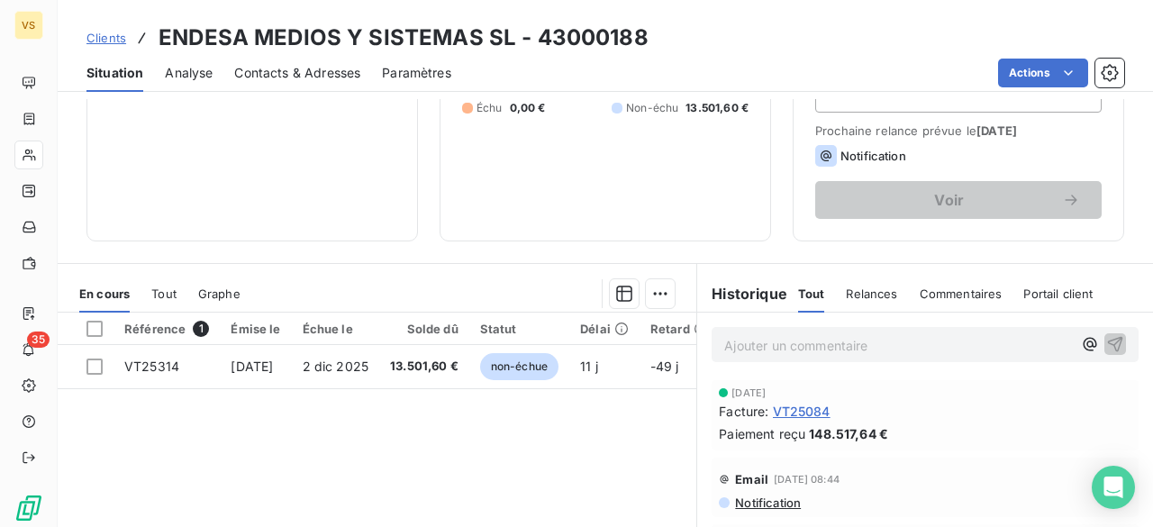
scroll to position [270, 0]
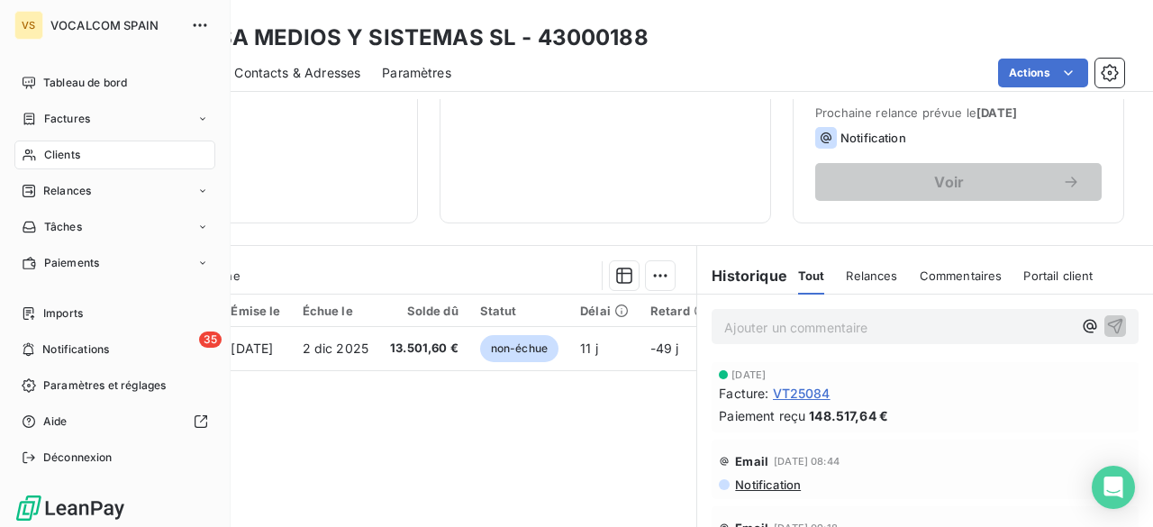
click at [87, 148] on div "Clients" at bounding box center [114, 155] width 201 height 29
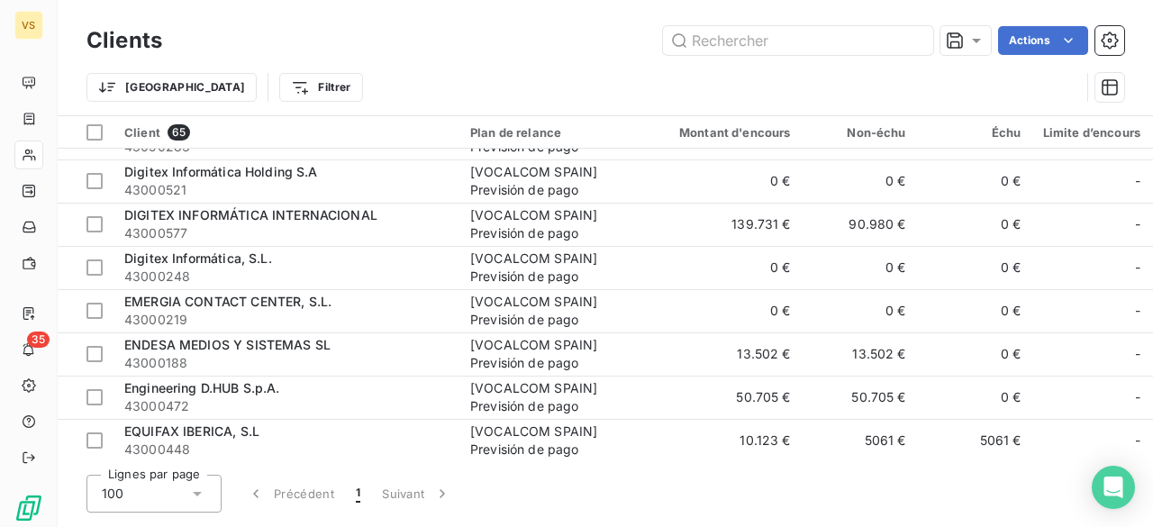
scroll to position [901, 0]
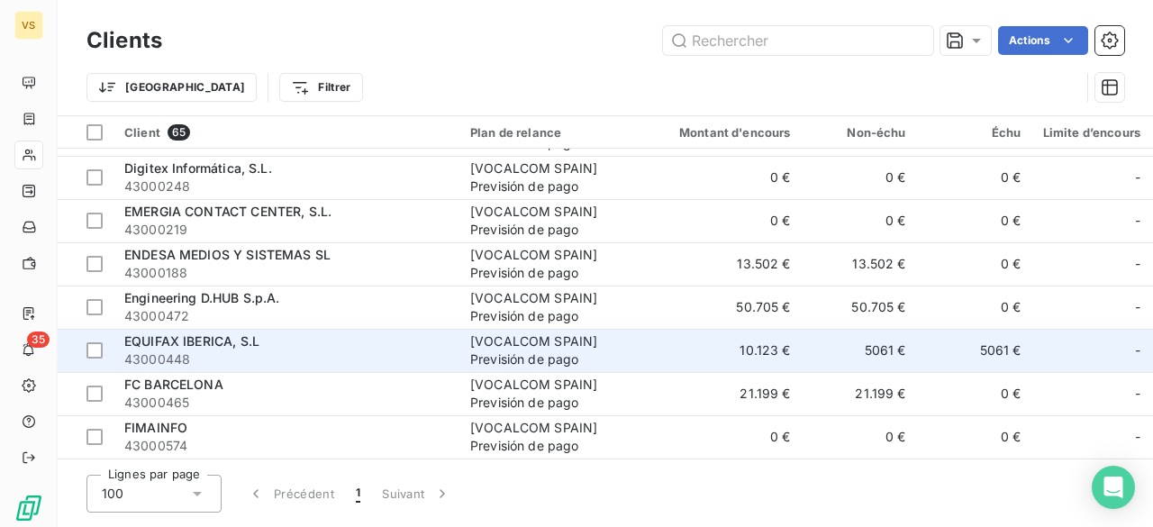
click at [519, 338] on div "[VOCALCOM SPAIN] Previsión de pago" at bounding box center [553, 351] width 166 height 36
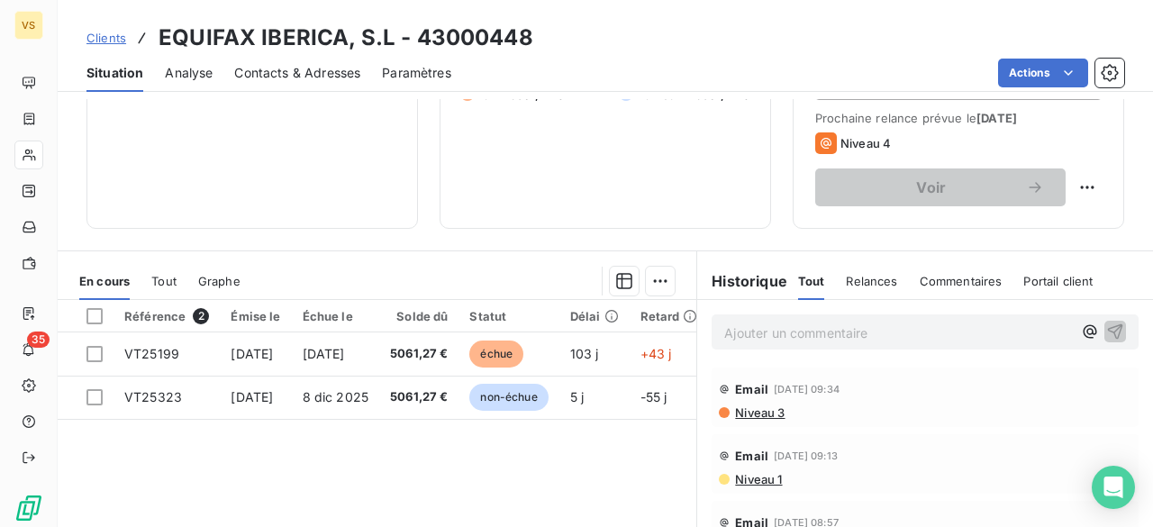
scroll to position [270, 0]
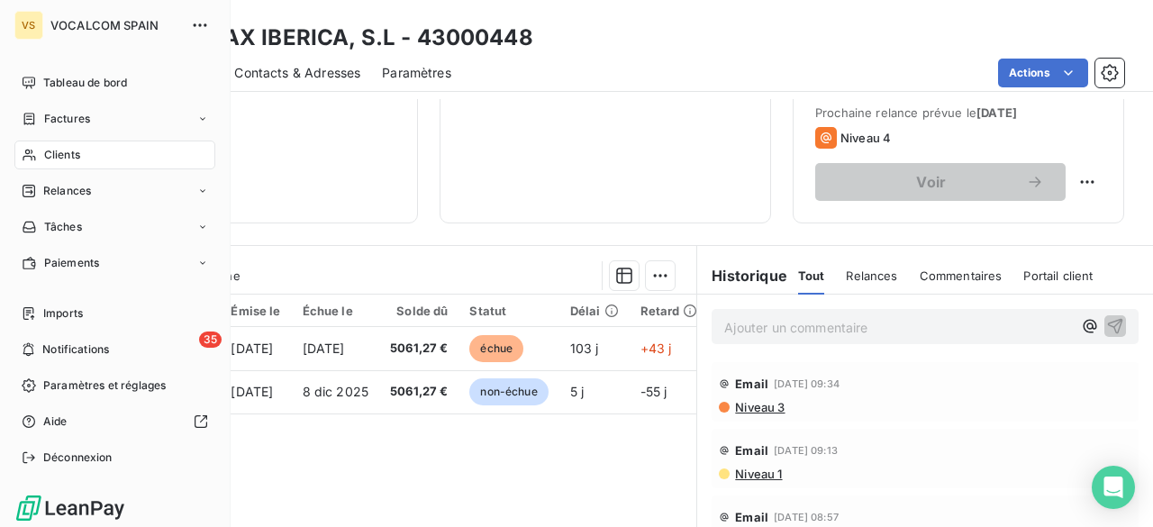
click at [54, 152] on span "Clients" at bounding box center [62, 155] width 36 height 16
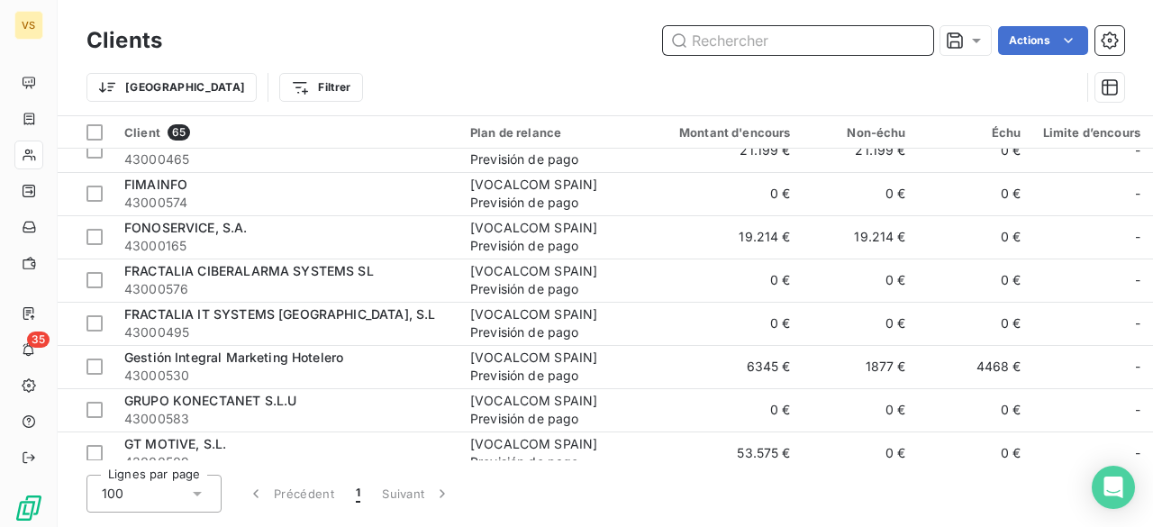
scroll to position [1171, 0]
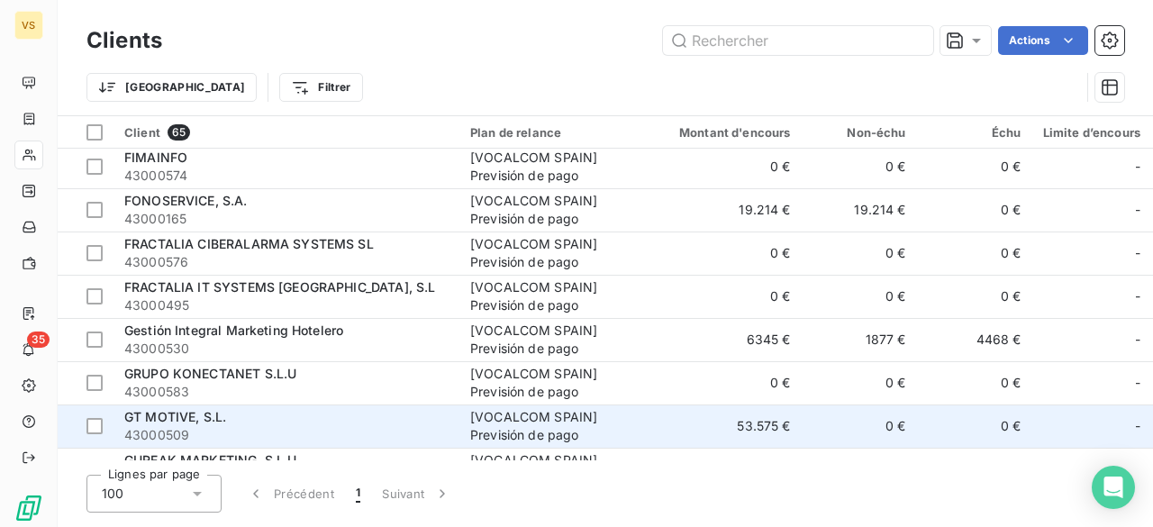
click at [626, 412] on div "[VOCALCOM SPAIN] Previsión de pago" at bounding box center [553, 426] width 166 height 36
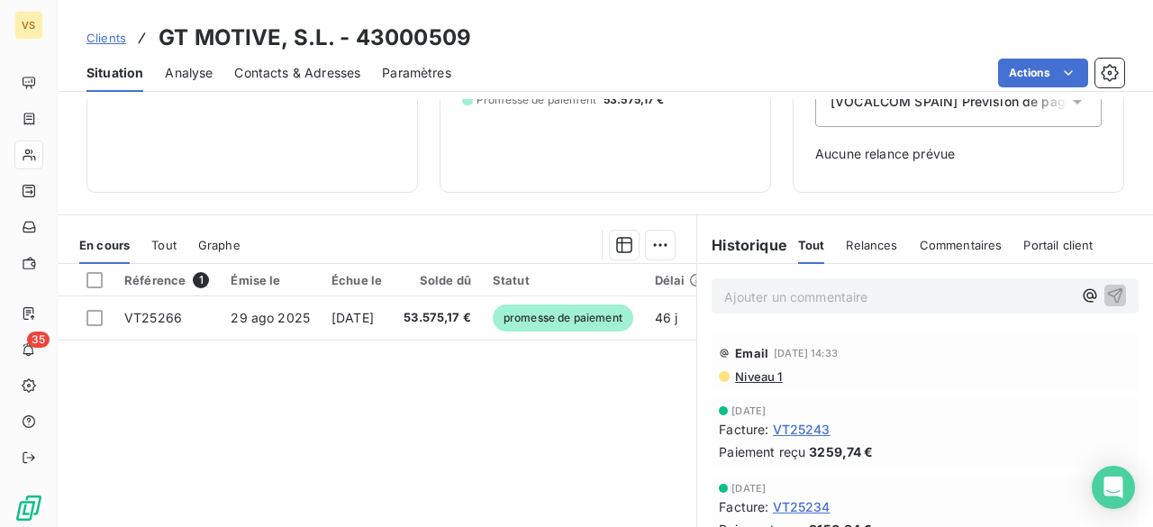
scroll to position [270, 0]
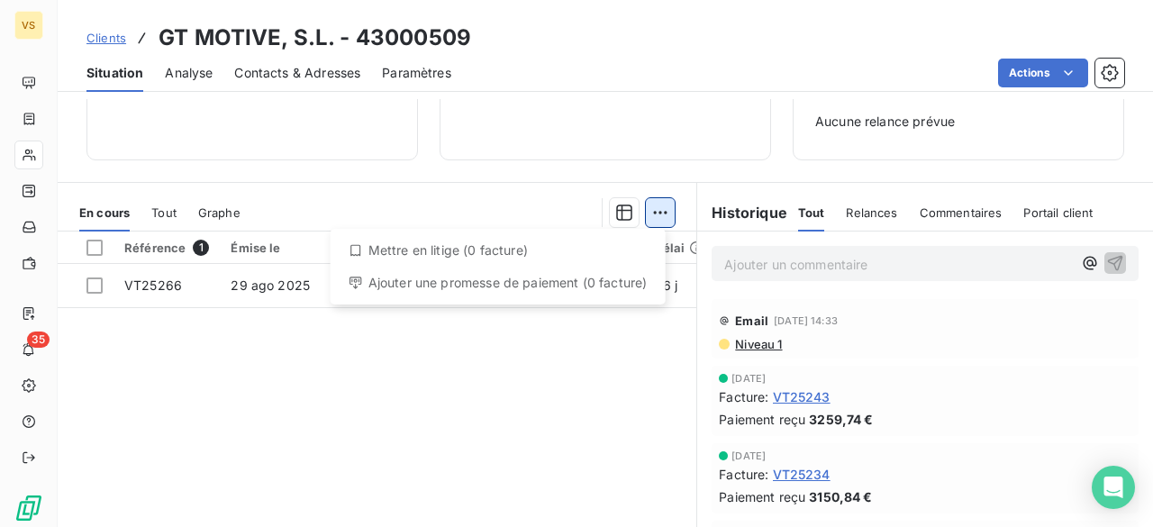
click at [642, 208] on html "VS 35 Clients GT MOTIVE, S.L. - 43000509 Situation Analyse Contacts & Adresses …" at bounding box center [576, 263] width 1153 height 527
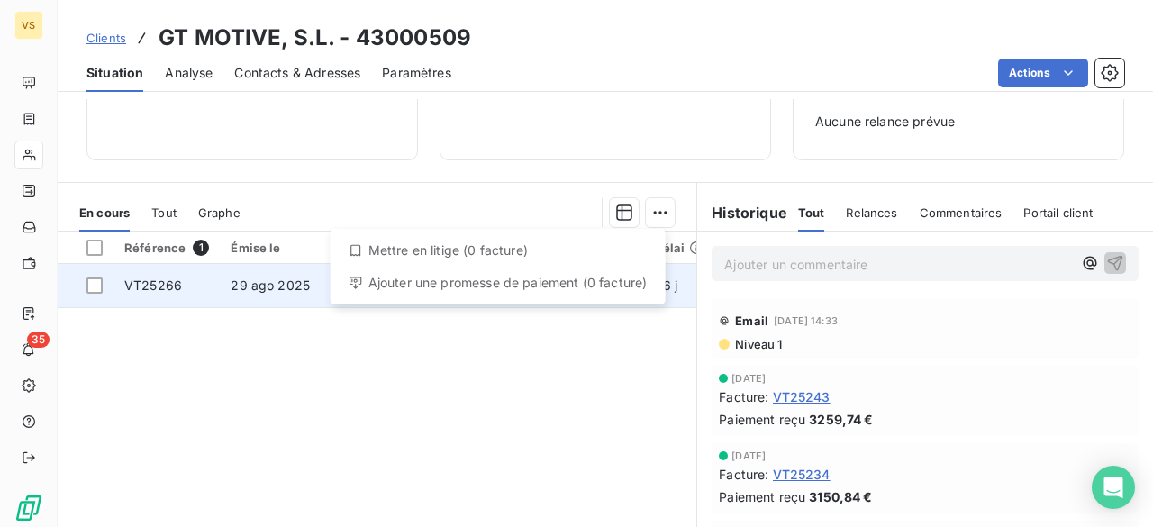
drag, startPoint x: 528, startPoint y: 257, endPoint x: 528, endPoint y: 287, distance: 29.7
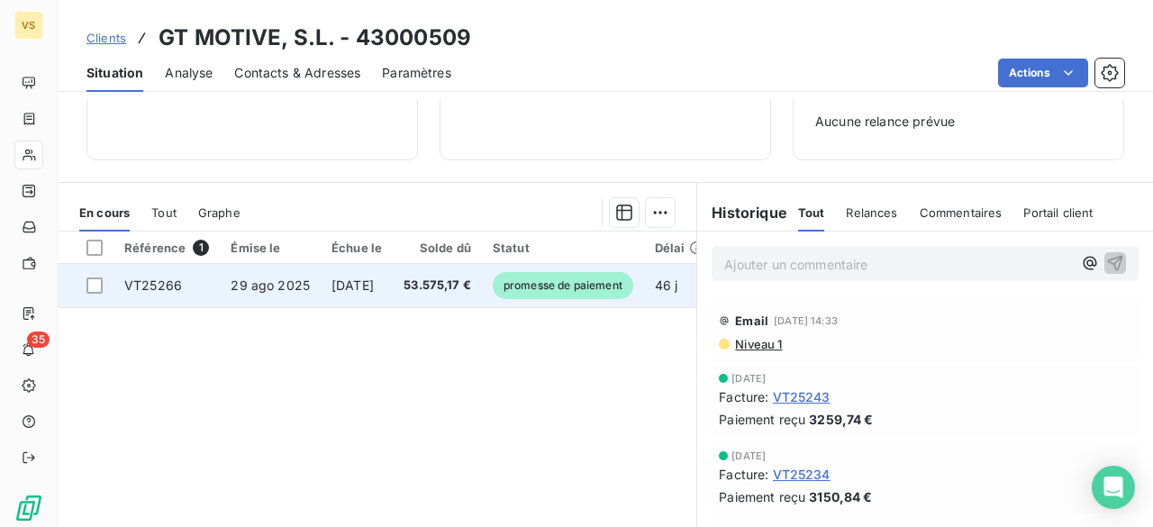
click at [542, 282] on span "promesse de paiement" at bounding box center [563, 285] width 141 height 27
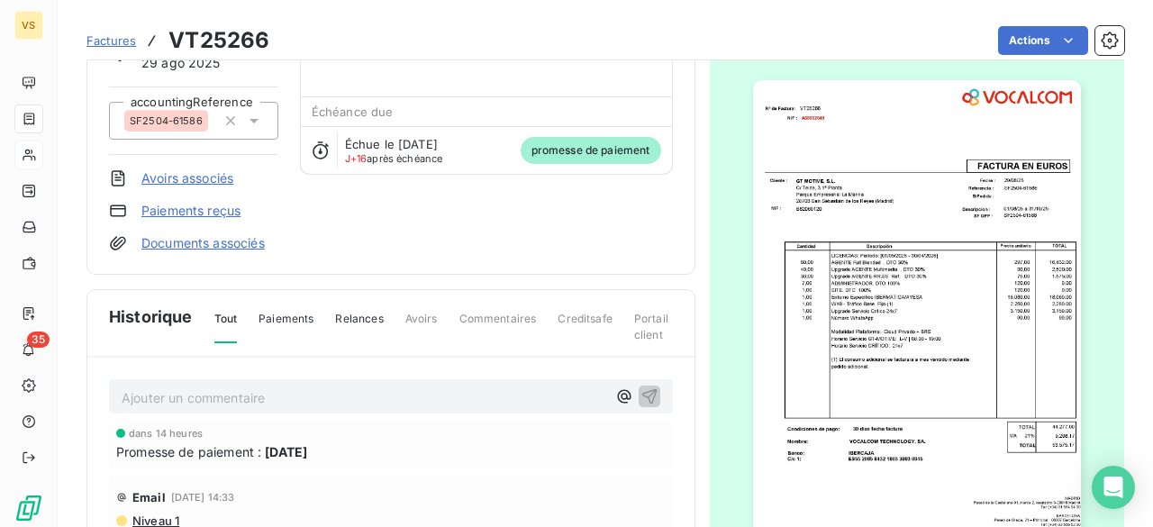
scroll to position [182, 0]
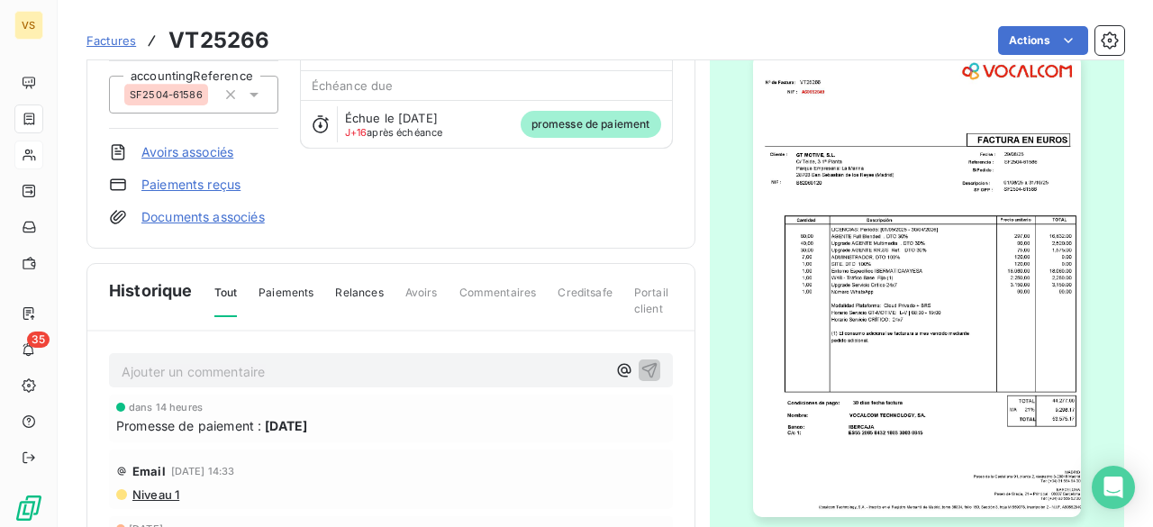
click at [168, 40] on div "Factures VT25266" at bounding box center [178, 40] width 183 height 32
drag, startPoint x: 169, startPoint y: 38, endPoint x: 269, endPoint y: 37, distance: 100.9
click at [269, 37] on div "Factures VT25266 Actions" at bounding box center [606, 41] width 1038 height 38
copy h3 "VT25266"
drag, startPoint x: 110, startPoint y: 421, endPoint x: 359, endPoint y: 424, distance: 248.7
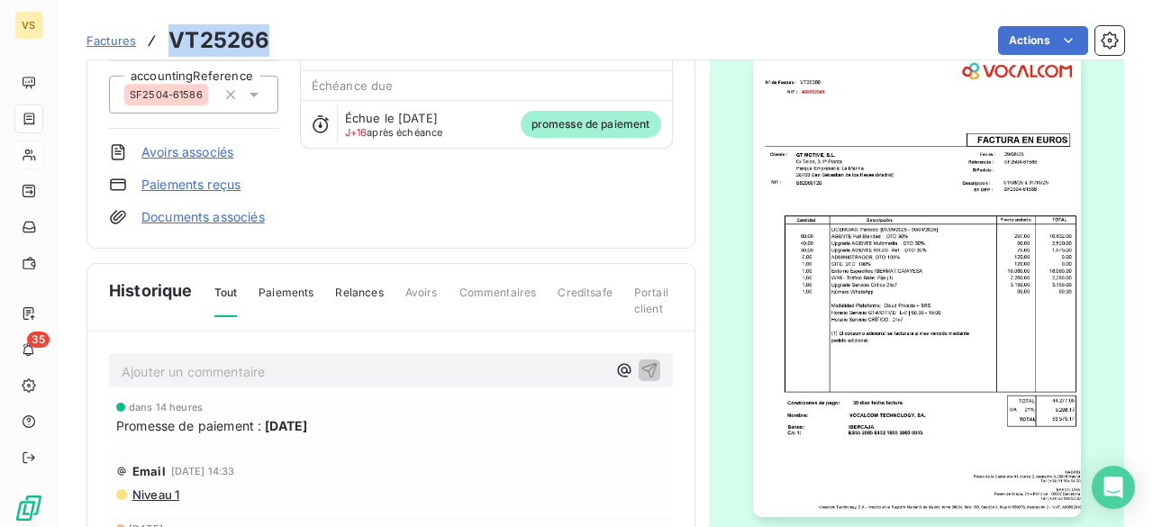
click at [359, 424] on div "dans 14 heures Promesse de paiement : 15 oct 2025" at bounding box center [391, 419] width 564 height 48
copy div "Promesse de paiement : 15 oct 2025"
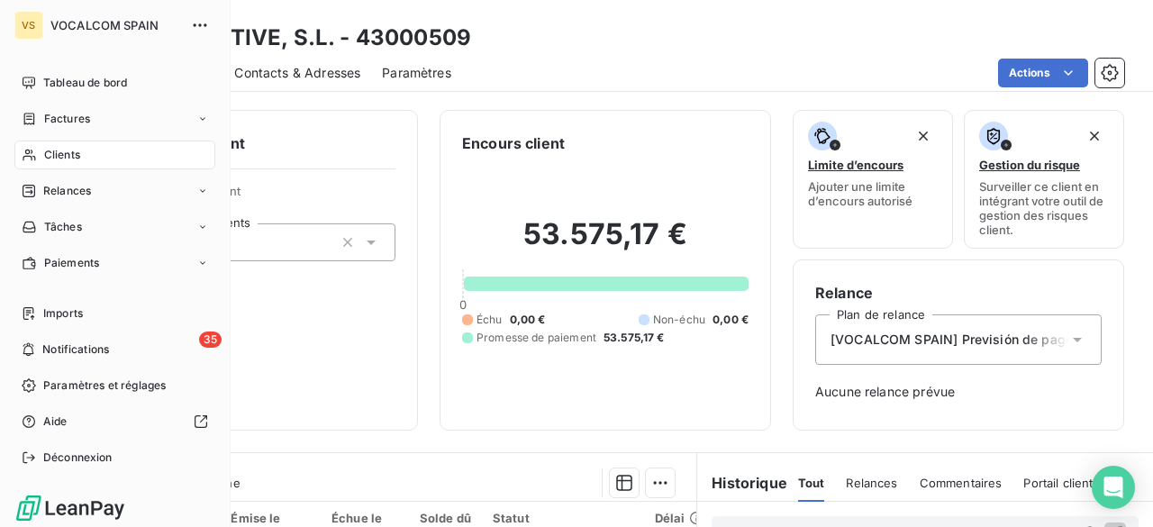
click at [49, 156] on span "Clients" at bounding box center [62, 155] width 36 height 16
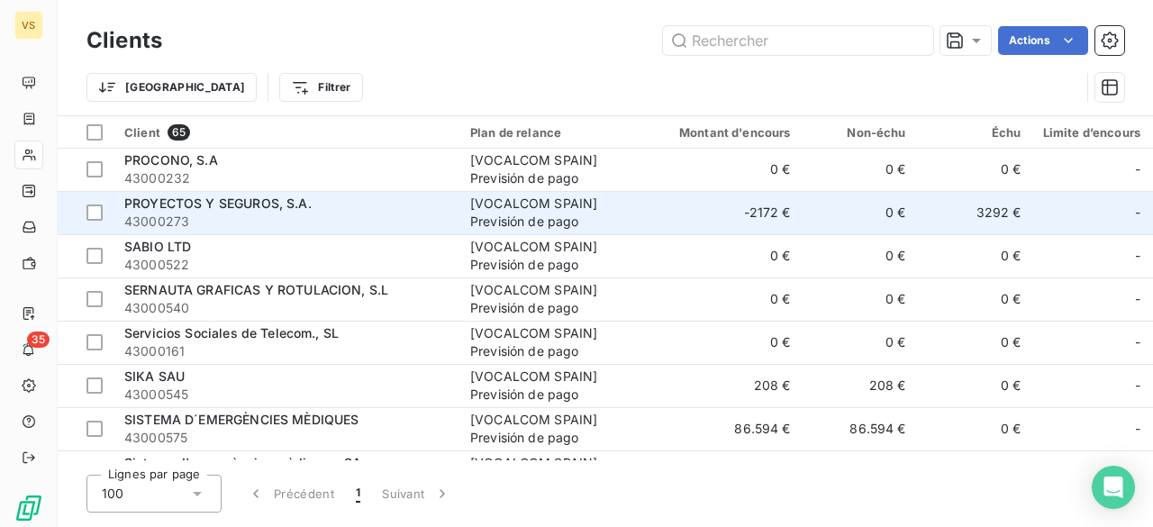
scroll to position [2073, 0]
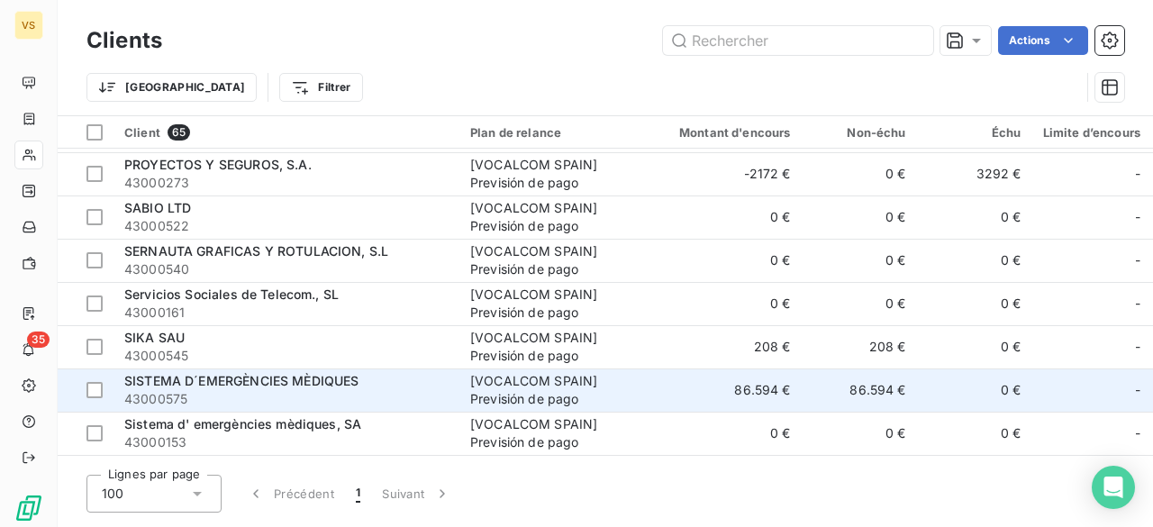
click at [543, 380] on div "[VOCALCOM SPAIN] Previsión de pago" at bounding box center [553, 390] width 166 height 36
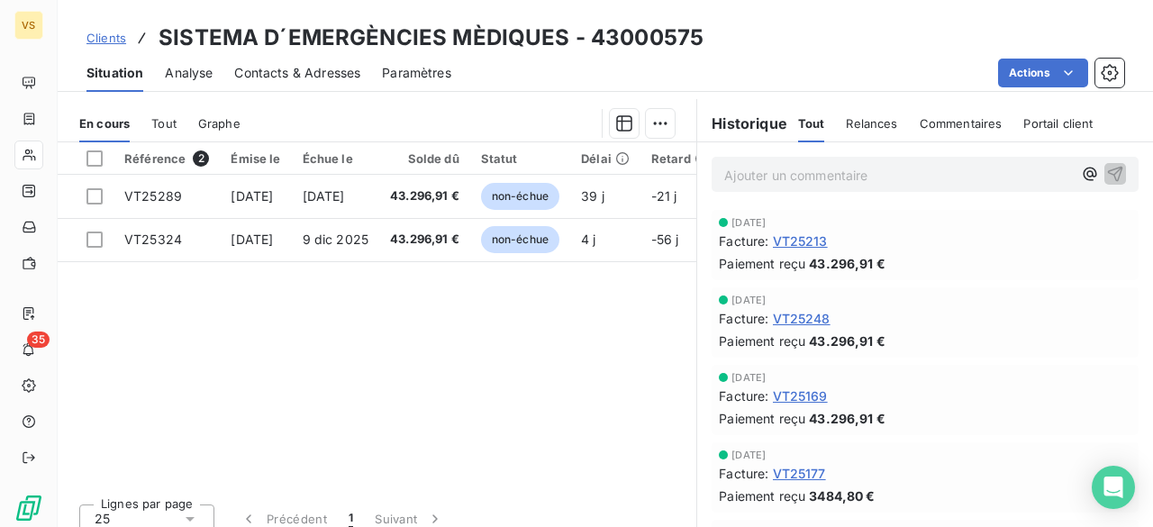
scroll to position [437, 0]
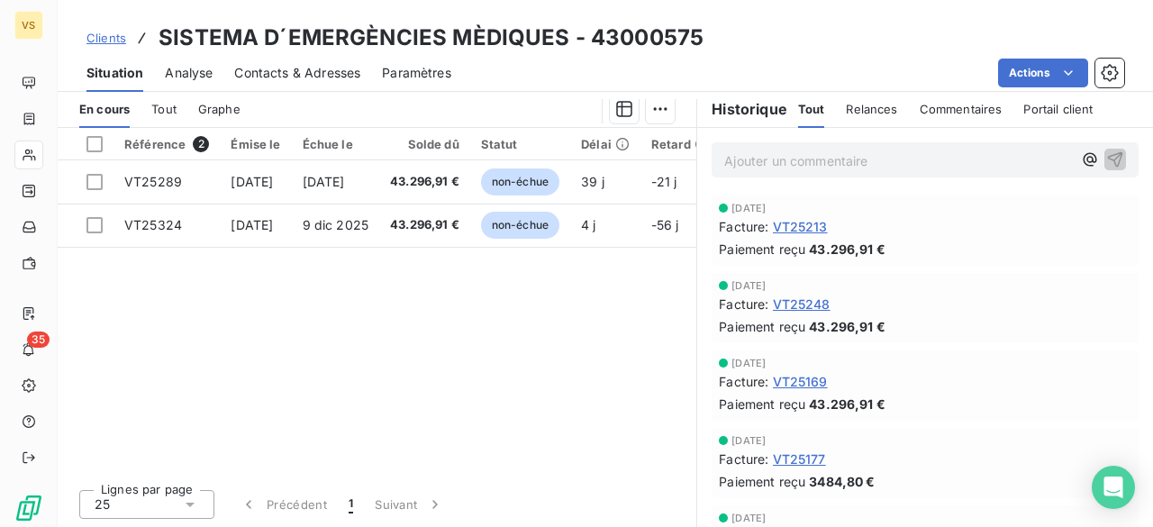
click at [175, 107] on span "Tout" at bounding box center [163, 109] width 25 height 14
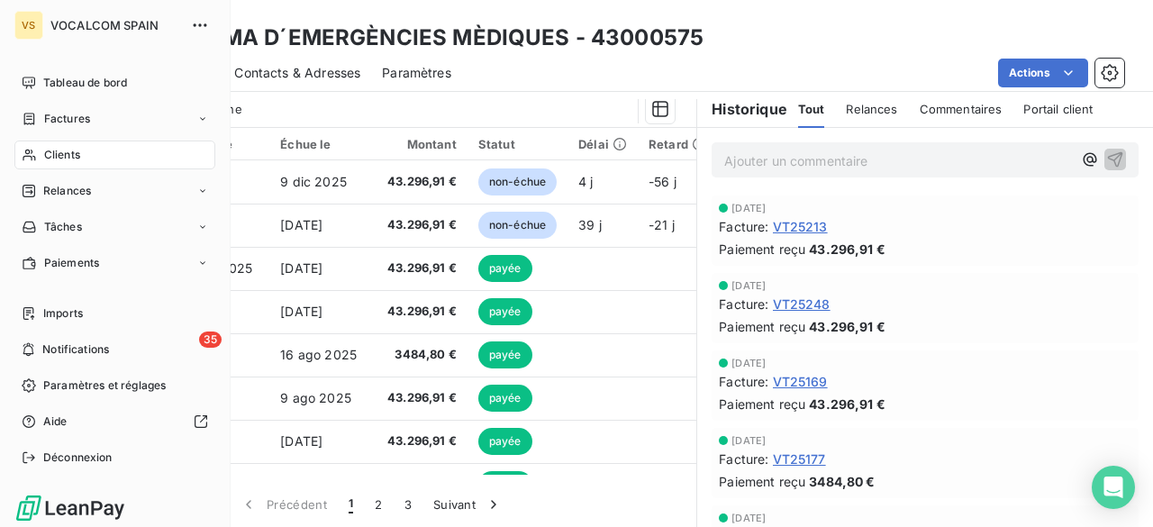
click at [68, 153] on span "Clients" at bounding box center [62, 155] width 36 height 16
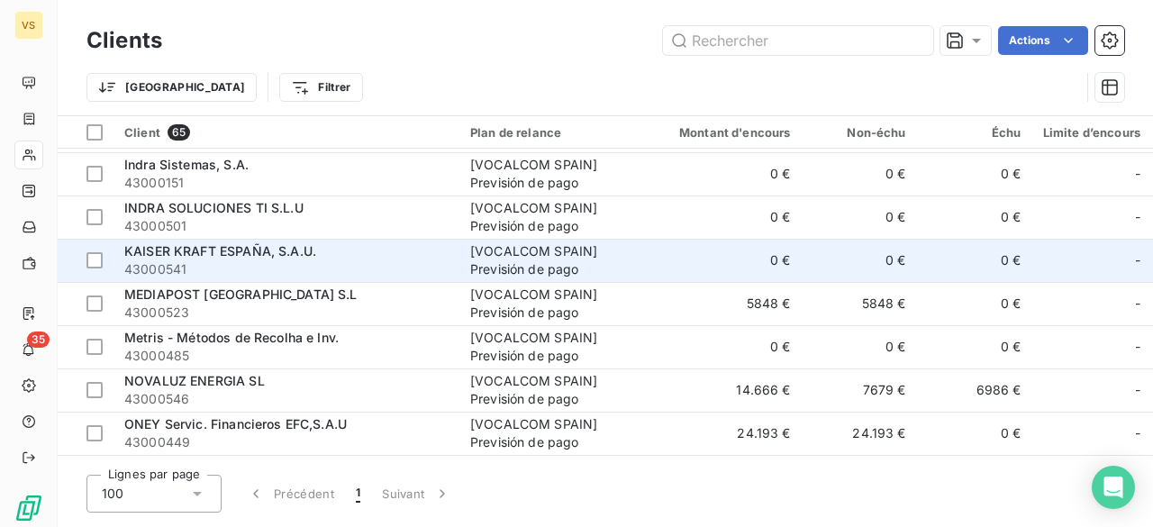
scroll to position [1712, 0]
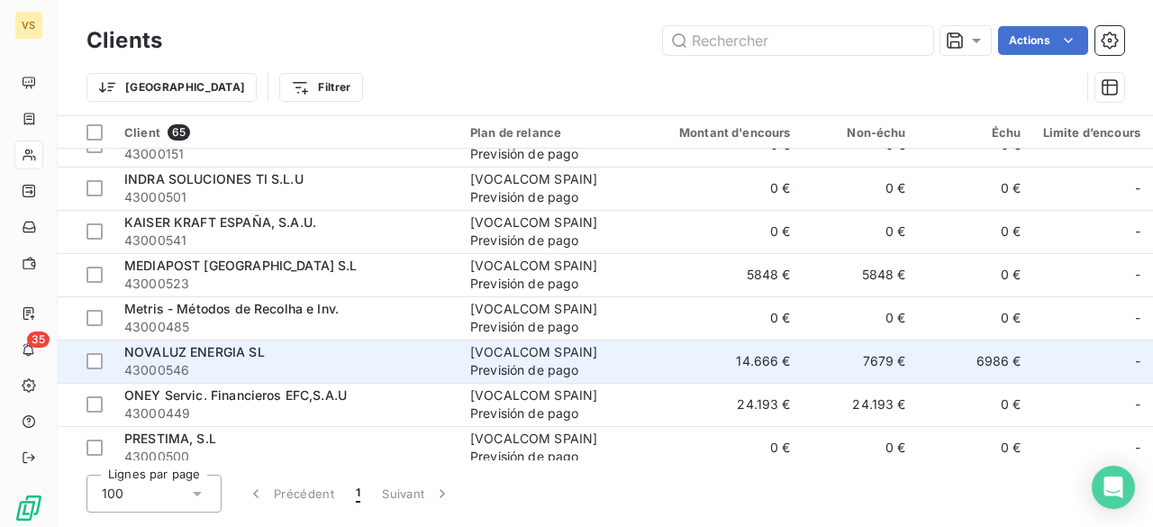
click at [276, 363] on span "43000546" at bounding box center [286, 370] width 324 height 18
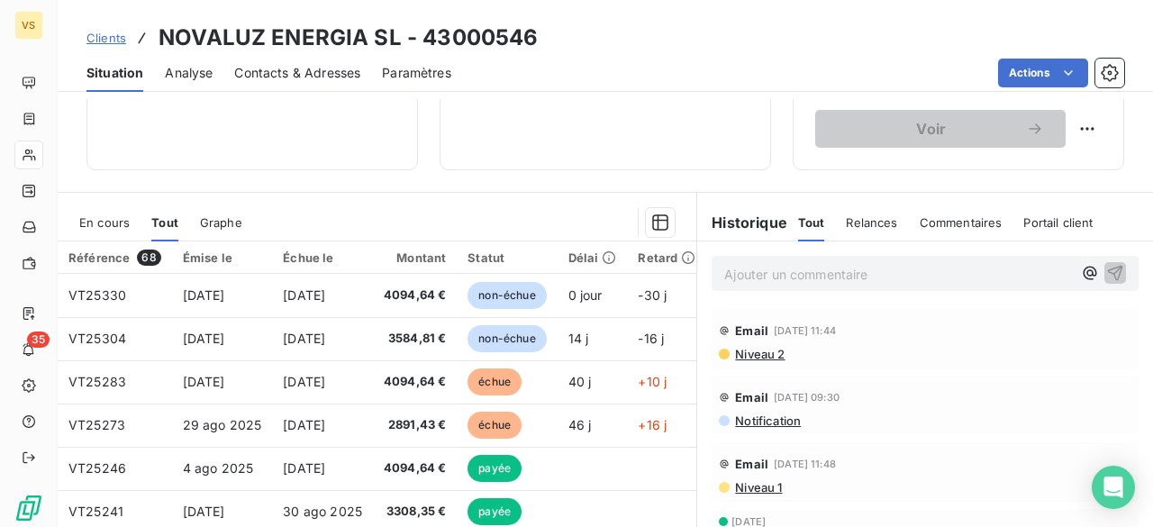
scroll to position [360, 0]
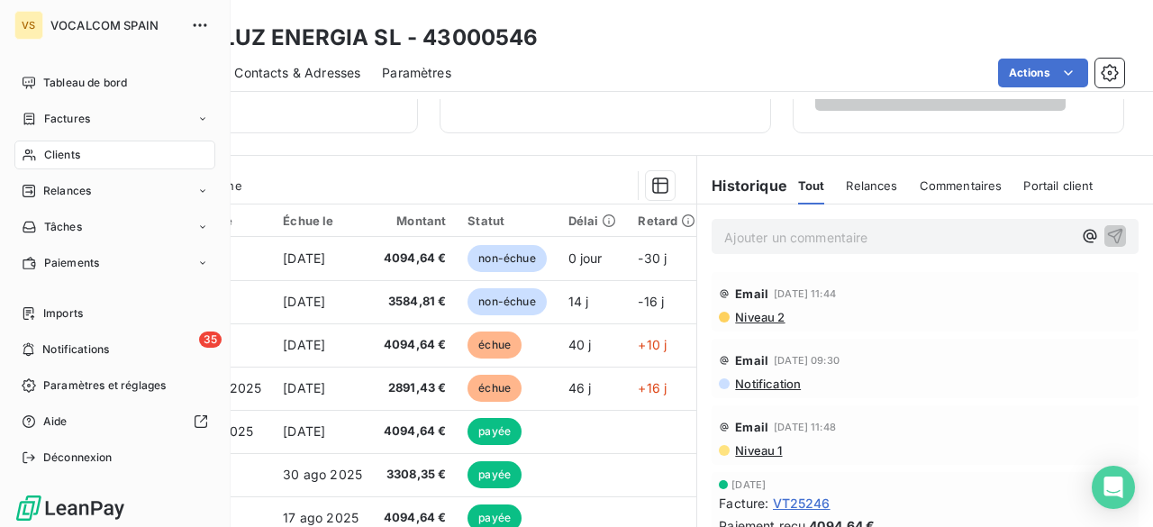
click at [50, 153] on span "Clients" at bounding box center [62, 155] width 36 height 16
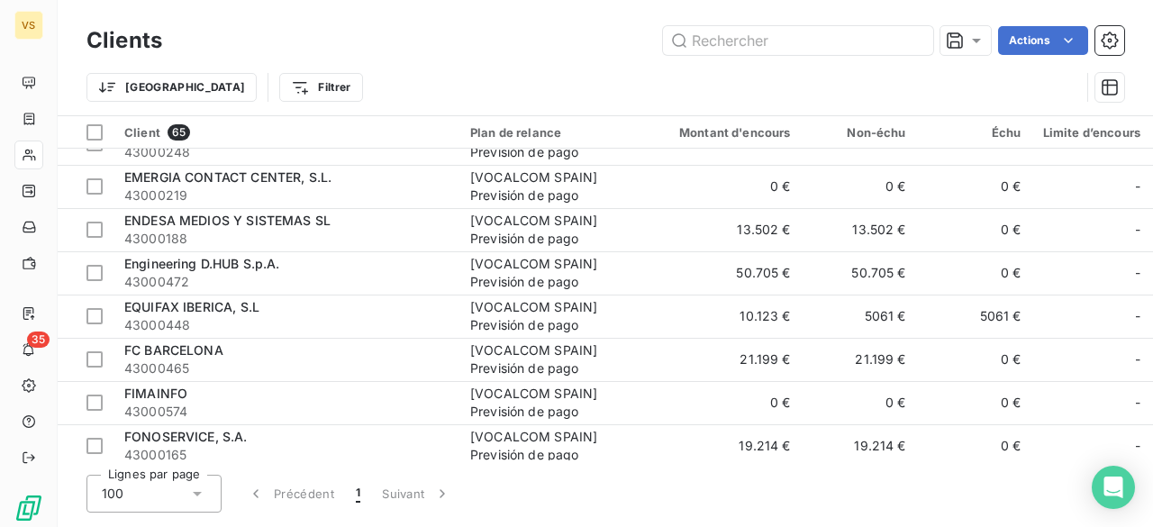
scroll to position [1081, 0]
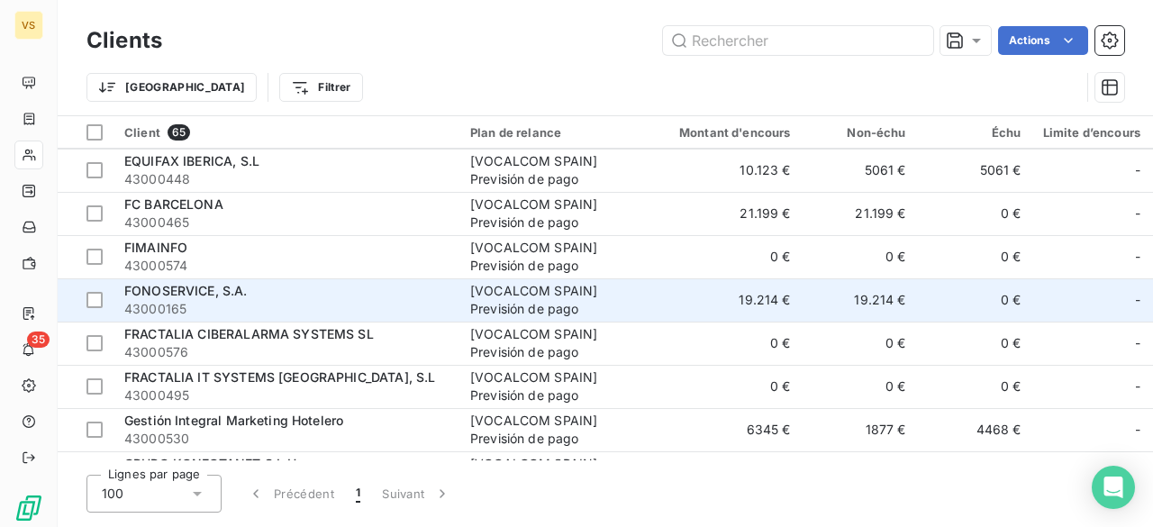
click at [315, 300] on span "43000165" at bounding box center [286, 309] width 324 height 18
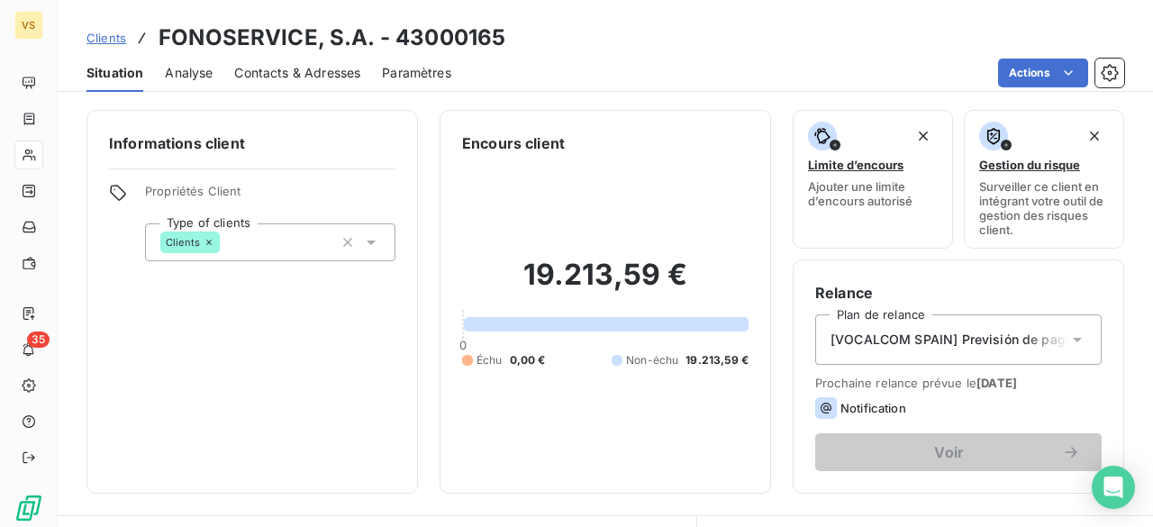
scroll to position [437, 0]
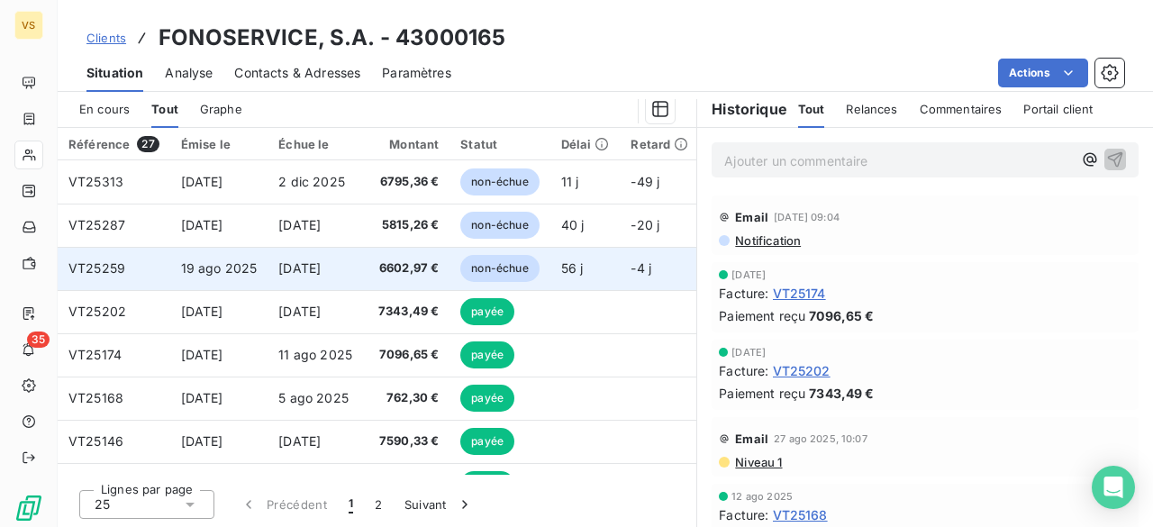
click at [267, 269] on td "19 ago 2025" at bounding box center [219, 268] width 98 height 43
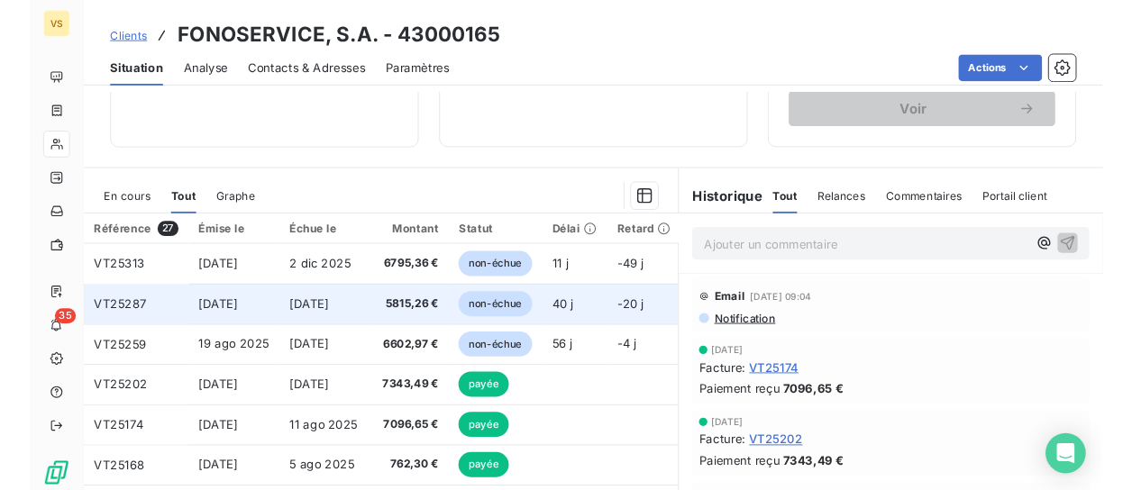
scroll to position [360, 0]
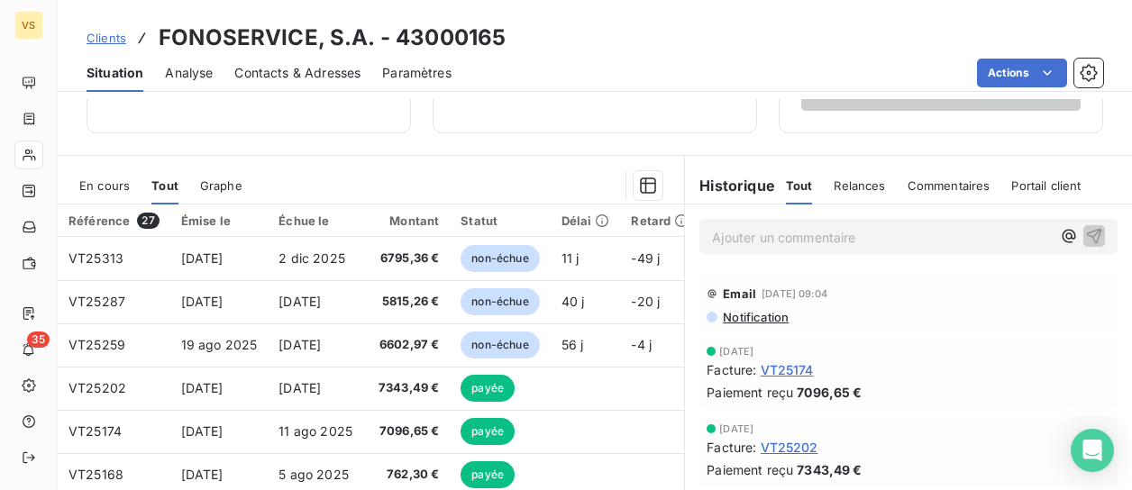
click at [609, 37] on div "Clients FONOSERVICE, S.A. - 43000165" at bounding box center [595, 38] width 1074 height 32
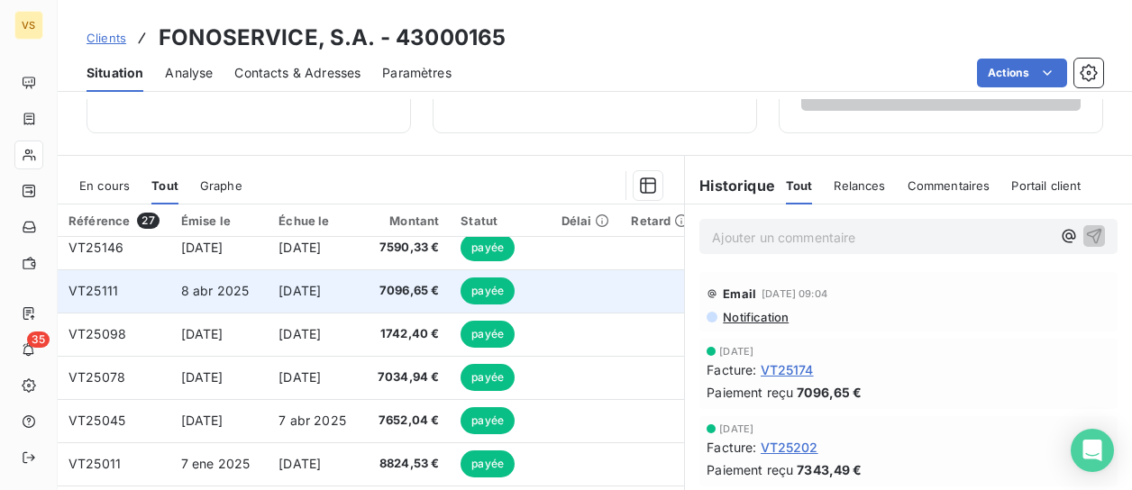
scroll to position [180, 0]
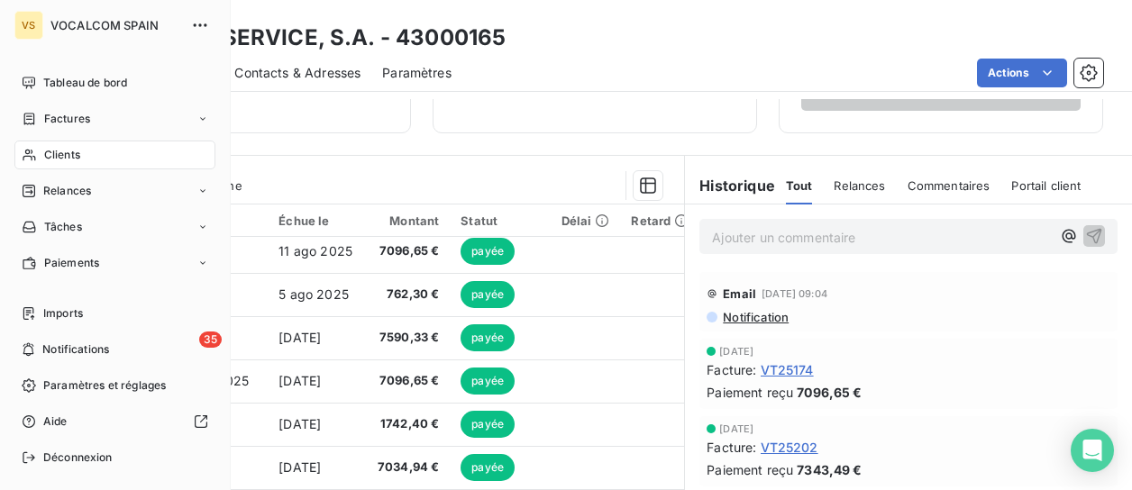
click at [24, 153] on icon at bounding box center [29, 155] width 15 height 14
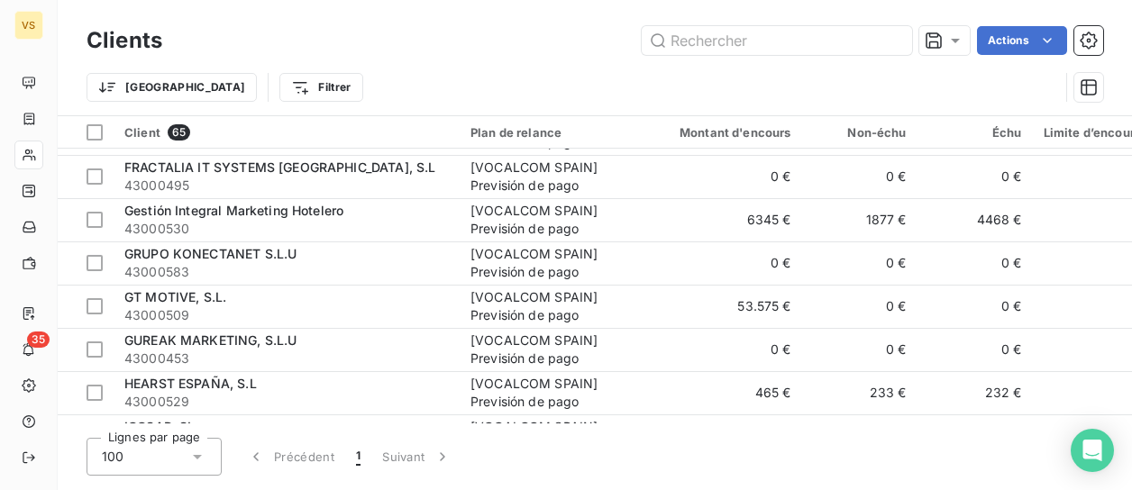
scroll to position [1171, 0]
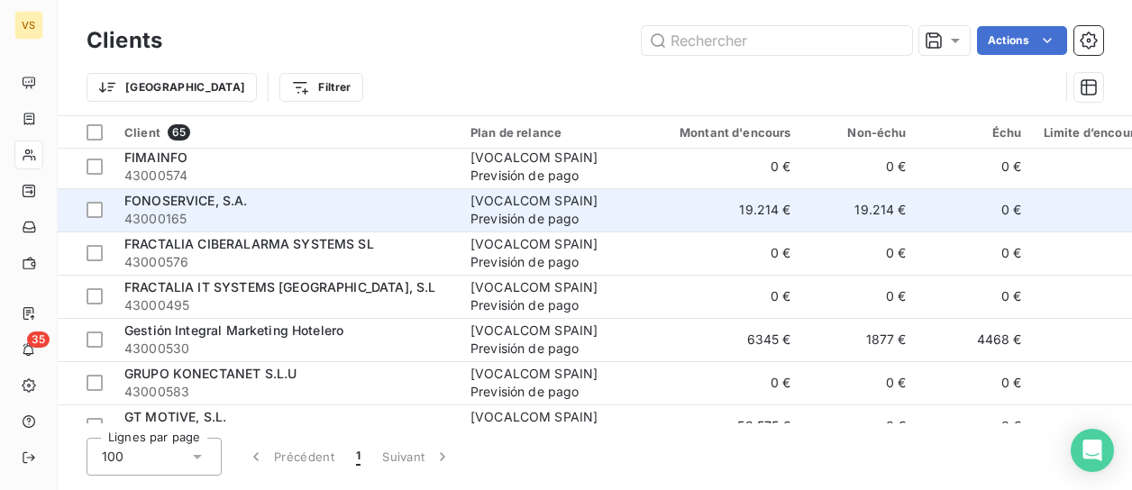
click at [254, 220] on span "43000165" at bounding box center [286, 219] width 324 height 18
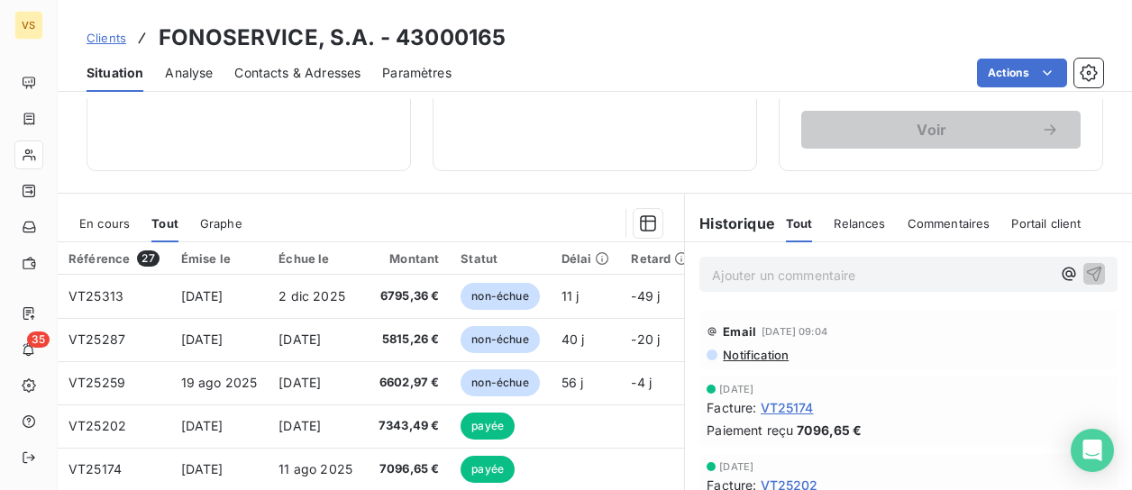
scroll to position [360, 0]
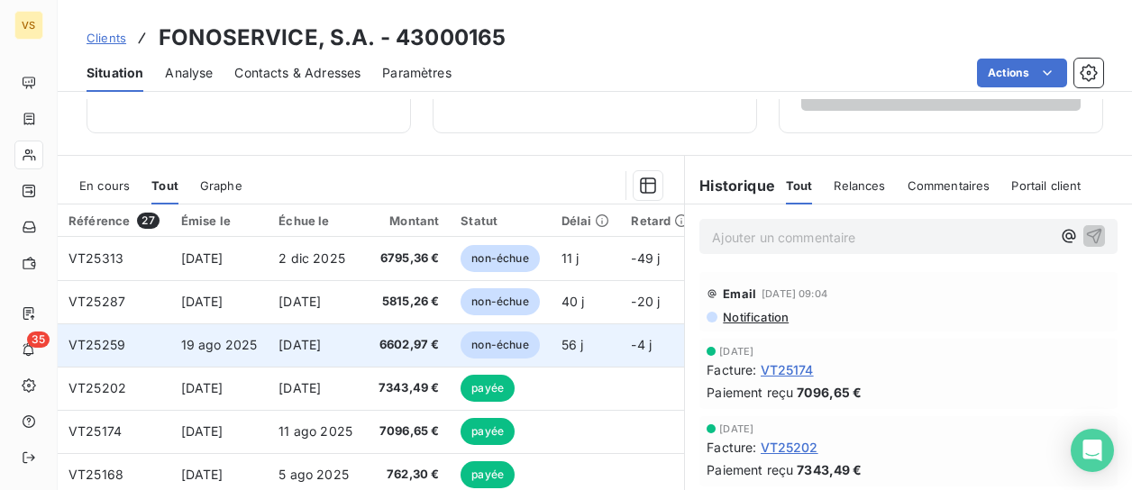
click at [80, 343] on span "VT25259" at bounding box center [96, 344] width 57 height 15
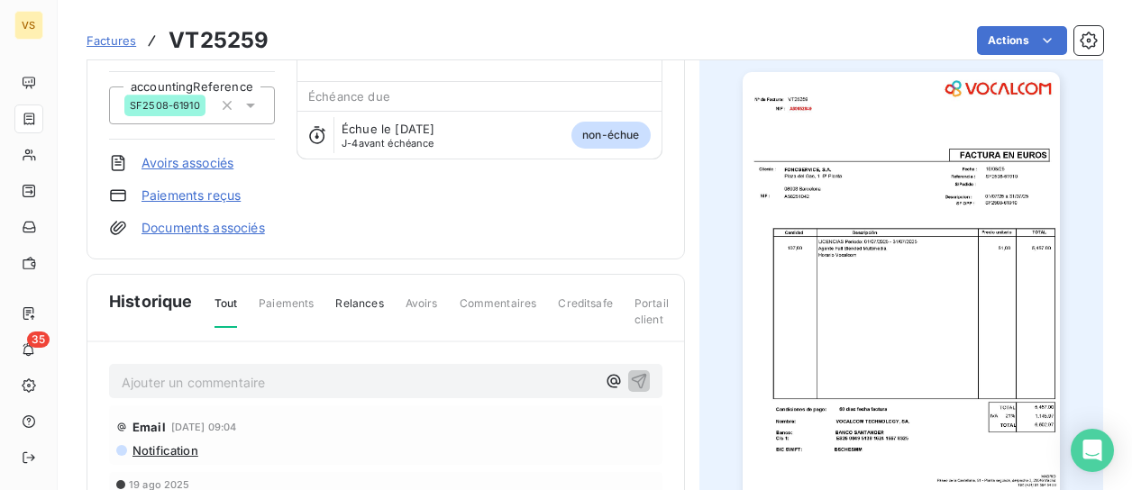
scroll to position [182, 0]
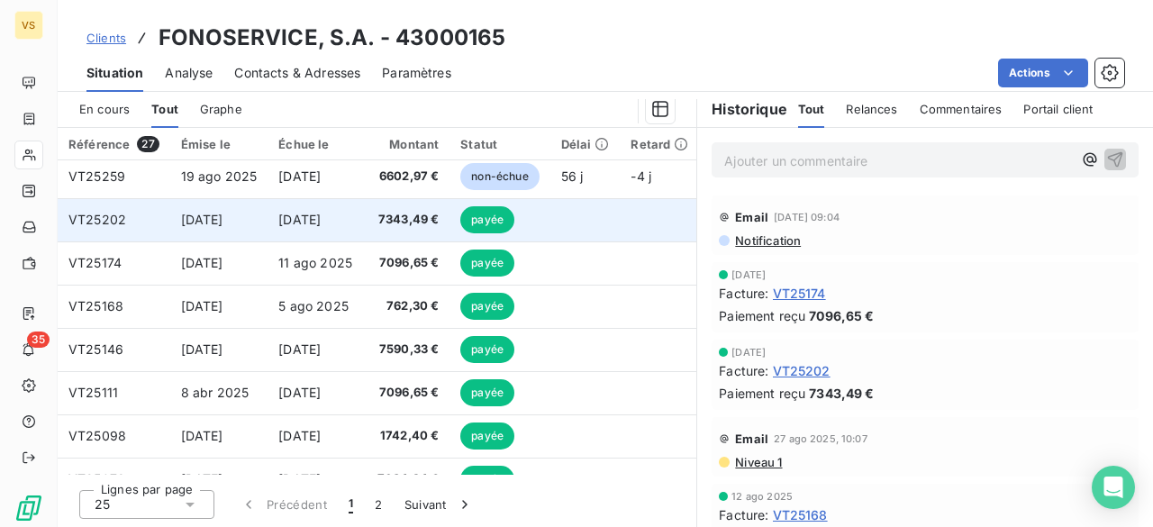
scroll to position [180, 0]
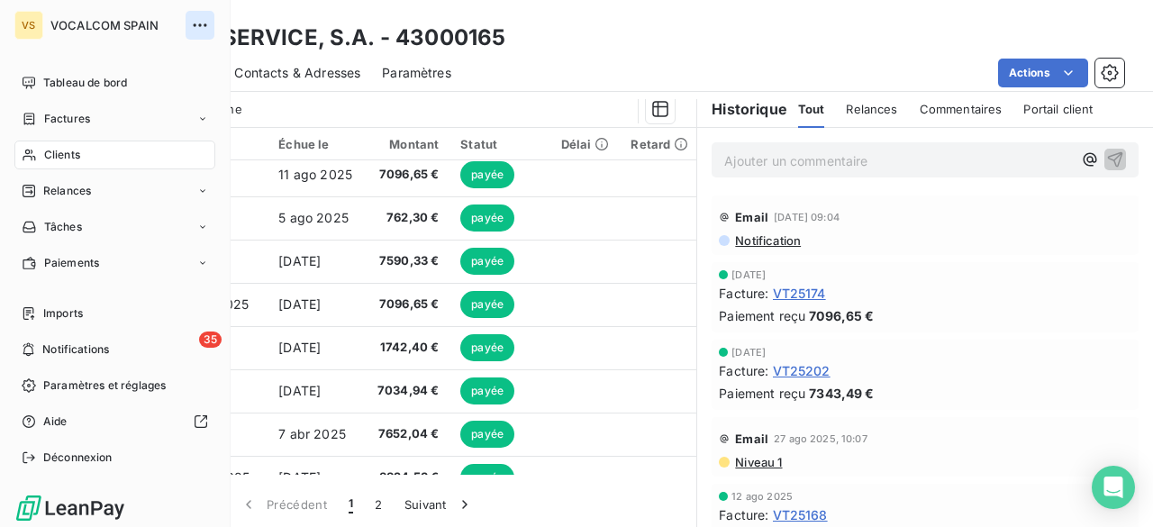
click at [193, 17] on icon "button" at bounding box center [200, 25] width 18 height 18
